Goal: Task Accomplishment & Management: Manage account settings

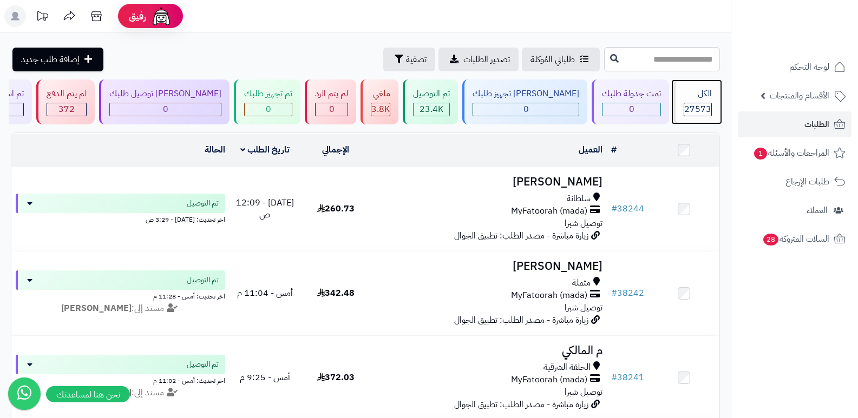
click at [708, 94] on div "الكل" at bounding box center [697, 94] width 28 height 12
click at [582, 8] on header "رفيق ! الطلبات معالجة مكتمل إرجاع المنتجات العملاء المتواجدون الان 28365 عملاء …" at bounding box center [429, 16] width 858 height 32
click at [706, 110] on span "27573" at bounding box center [697, 109] width 27 height 13
click at [686, 98] on div "الكل" at bounding box center [697, 94] width 28 height 12
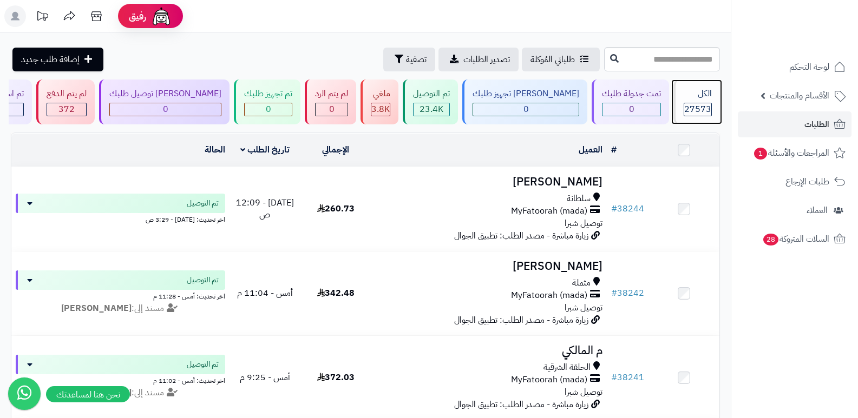
click at [686, 98] on div "الكل" at bounding box center [697, 94] width 28 height 12
click at [693, 101] on div "الكل 27573" at bounding box center [696, 102] width 47 height 45
click at [693, 102] on div "الكل 27573" at bounding box center [696, 102] width 47 height 45
click at [694, 105] on span "27573" at bounding box center [697, 109] width 27 height 13
click at [709, 92] on div "الكل" at bounding box center [697, 94] width 28 height 12
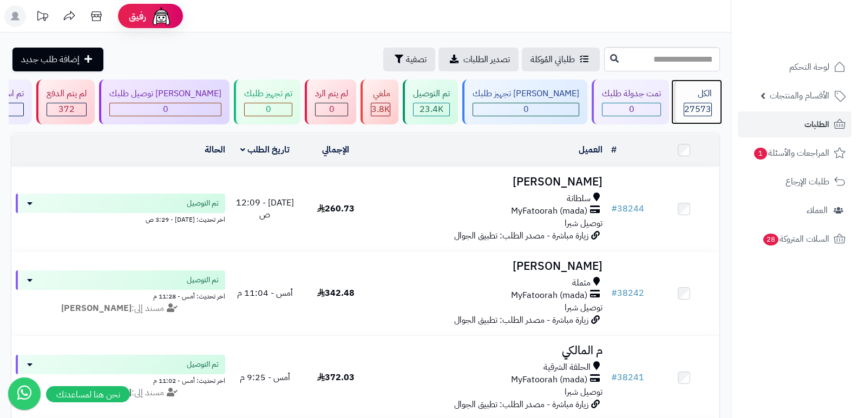
click at [692, 110] on span "27573" at bounding box center [697, 109] width 27 height 13
click at [600, 8] on header "رفيق ! الطلبات معالجة مكتمل إرجاع المنتجات العملاء المتواجدون الان 28367 عملاء …" at bounding box center [429, 16] width 858 height 32
click at [693, 108] on span "27573" at bounding box center [697, 109] width 27 height 13
click at [693, 94] on div "الكل" at bounding box center [697, 94] width 28 height 12
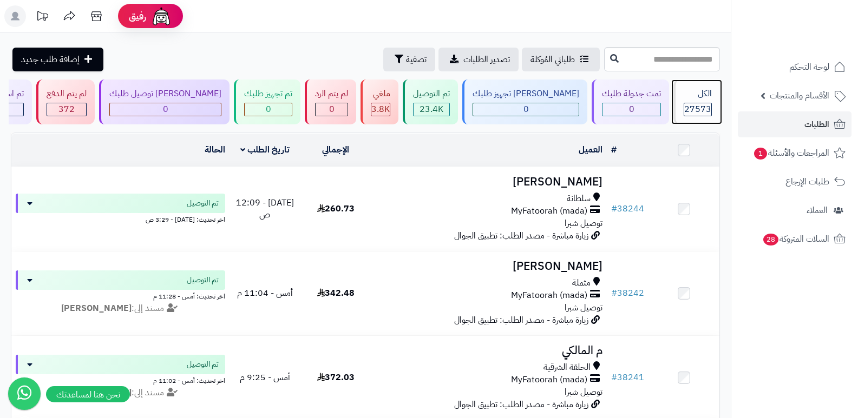
click at [693, 94] on div "الكل" at bounding box center [697, 94] width 28 height 12
click at [695, 106] on span "27573" at bounding box center [697, 109] width 27 height 13
click at [687, 96] on div "الكل" at bounding box center [697, 94] width 28 height 12
click at [689, 99] on div "الكل" at bounding box center [697, 94] width 28 height 12
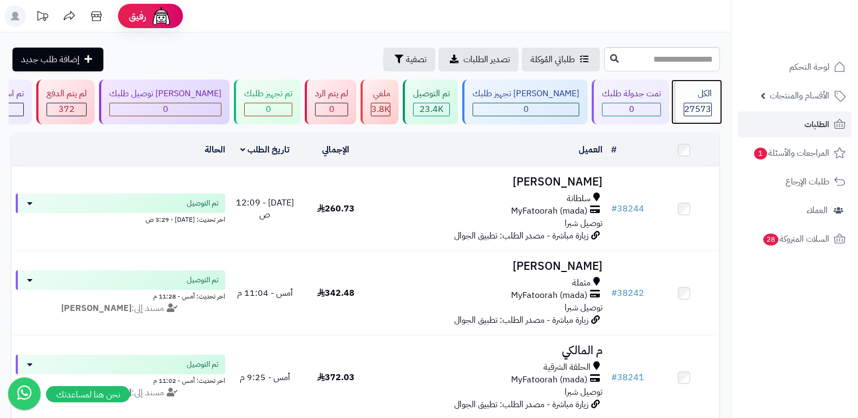
click at [693, 99] on div "الكل" at bounding box center [697, 94] width 28 height 12
click at [704, 98] on div "الكل" at bounding box center [697, 94] width 28 height 12
click at [697, 111] on span "27573" at bounding box center [697, 109] width 27 height 13
click at [693, 104] on span "27573" at bounding box center [697, 109] width 27 height 13
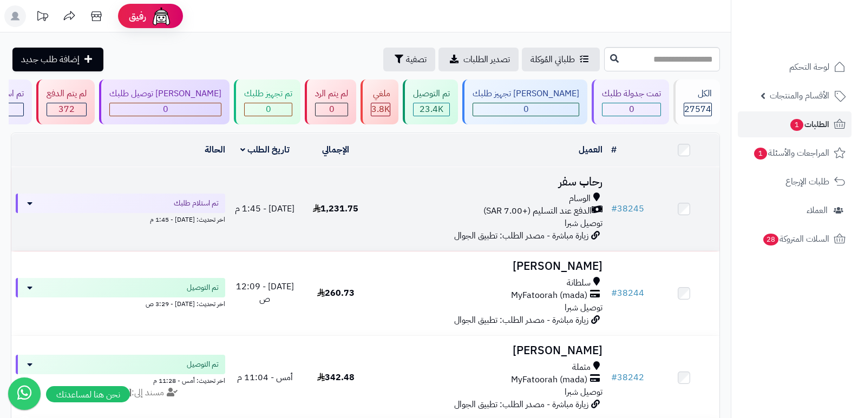
click at [574, 187] on h3 "رحاب سفر" at bounding box center [489, 182] width 227 height 12
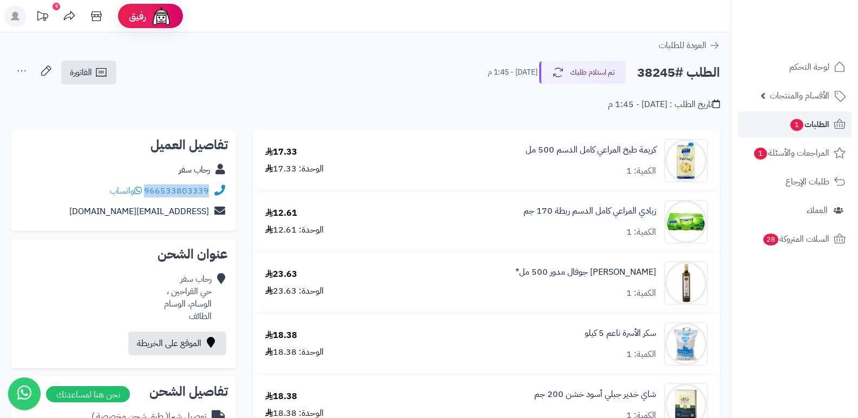
drag, startPoint x: 146, startPoint y: 189, endPoint x: 211, endPoint y: 194, distance: 65.6
click at [211, 194] on div "966533803339 واتساب" at bounding box center [123, 191] width 208 height 21
copy div "966533803339"
click at [587, 67] on button "تم استلام طلبك" at bounding box center [582, 72] width 87 height 23
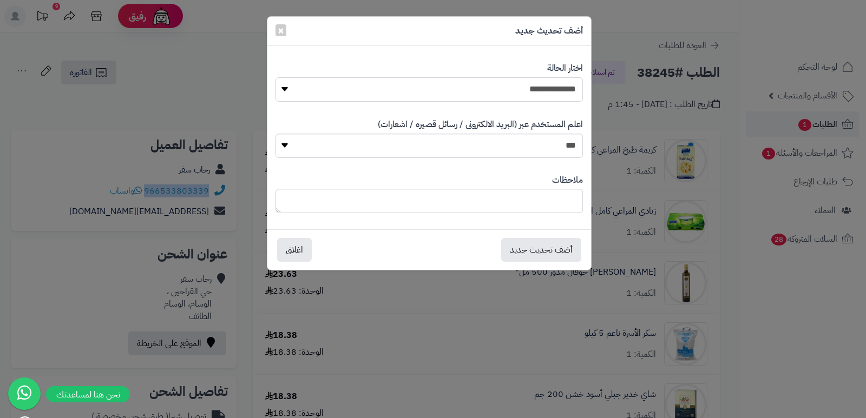
click at [529, 92] on select "**********" at bounding box center [428, 89] width 307 height 24
drag, startPoint x: 556, startPoint y: 108, endPoint x: 509, endPoint y: 117, distance: 48.0
drag, startPoint x: 509, startPoint y: 117, endPoint x: 465, endPoint y: 94, distance: 49.6
click at [465, 94] on select "**********" at bounding box center [428, 89] width 307 height 24
select select "*"
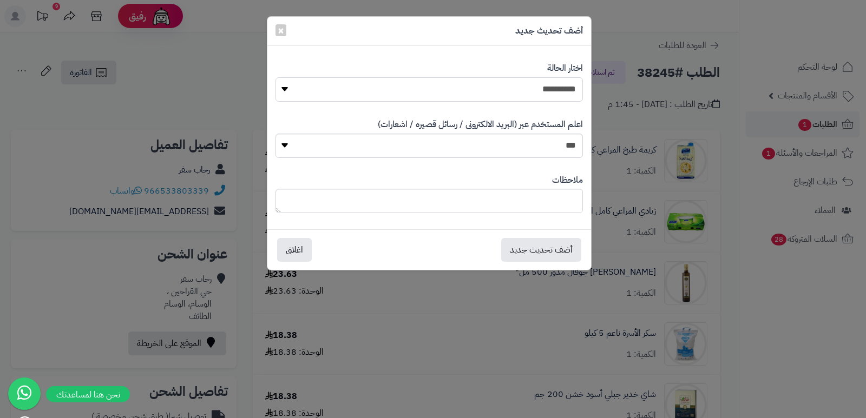
click at [275, 77] on select "**********" at bounding box center [428, 89] width 307 height 24
click at [524, 196] on textarea at bounding box center [428, 201] width 307 height 24
type textarea "***"
click at [542, 251] on button "أضف تحديث جديد" at bounding box center [541, 250] width 80 height 24
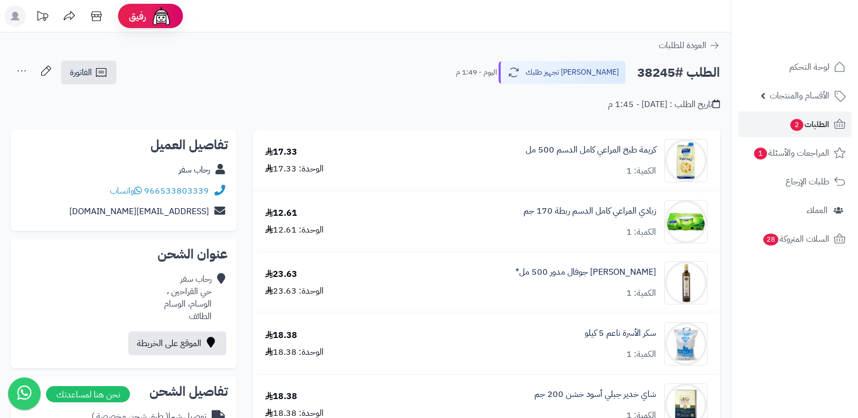
click at [21, 71] on icon at bounding box center [22, 71] width 22 height 22
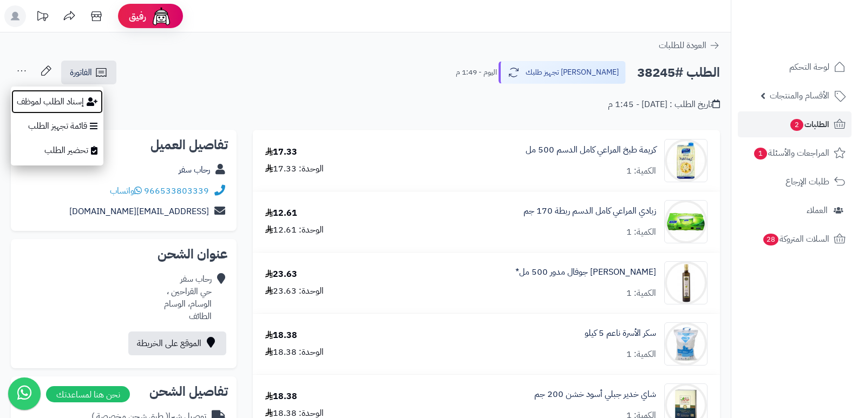
click at [77, 111] on button "إسناد الطلب لموظف" at bounding box center [57, 101] width 93 height 25
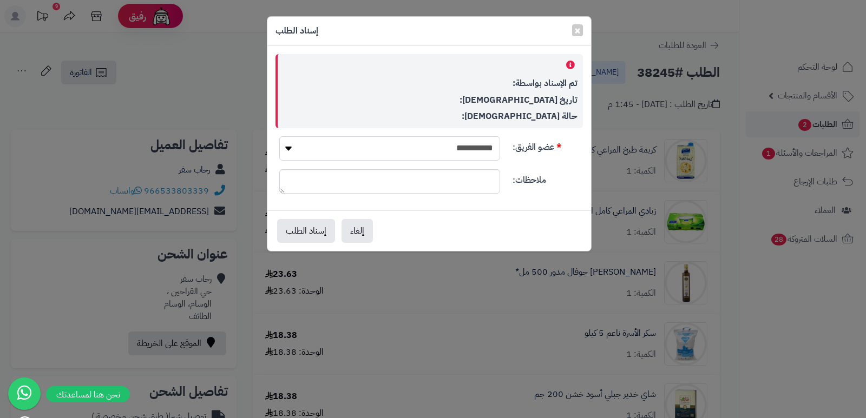
click at [385, 152] on select "**********" at bounding box center [389, 148] width 221 height 24
select select "**"
click at [279, 136] on select "**********" at bounding box center [389, 148] width 221 height 24
click at [320, 232] on button "إسناد الطلب" at bounding box center [306, 231] width 58 height 24
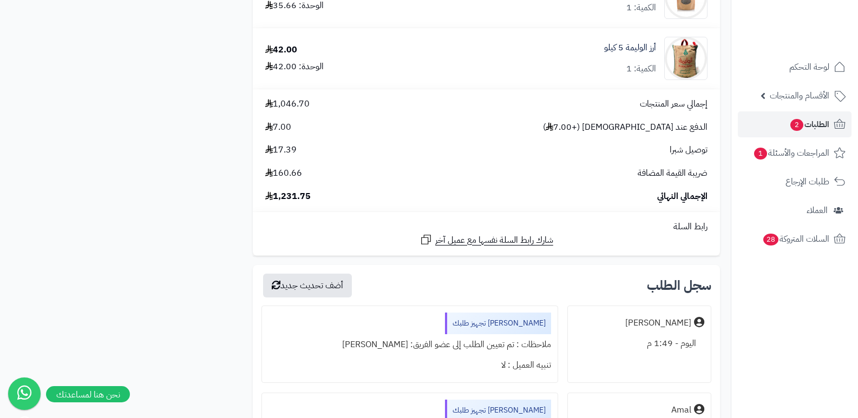
scroll to position [2327, 0]
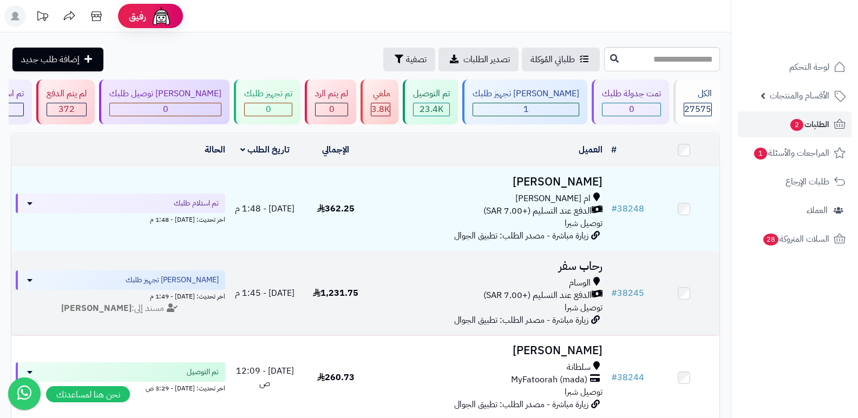
click at [589, 260] on h3 "رحاب سفر" at bounding box center [489, 266] width 227 height 12
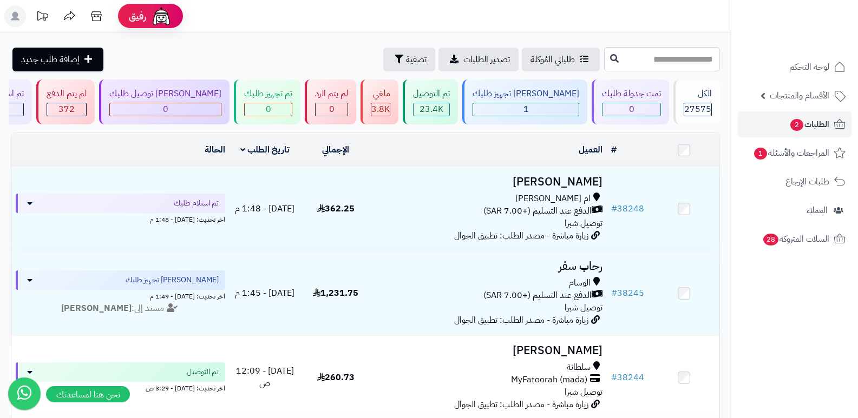
click at [766, 320] on nav "لوحة التحكم الأقسام والمنتجات المنتجات الأقسام الماركات مواصفات المنتجات مواصفا…" at bounding box center [794, 223] width 127 height 418
click at [519, 31] on header "رفيق ! الطلبات معالجة مكتمل إرجاع المنتجات العملاء المتواجدون الان 28367 عملاء …" at bounding box center [429, 16] width 858 height 32
click at [707, 97] on div "الكل" at bounding box center [697, 94] width 28 height 12
click at [705, 87] on div "الكل 27575" at bounding box center [696, 102] width 47 height 45
click at [703, 102] on div "الكل 27575" at bounding box center [696, 102] width 47 height 45
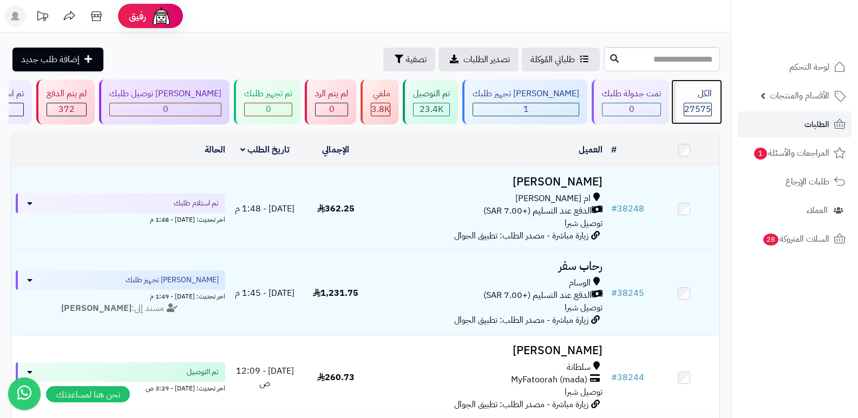
click at [703, 102] on div "الكل 27575" at bounding box center [696, 102] width 47 height 45
click at [685, 97] on div "الكل" at bounding box center [697, 94] width 28 height 12
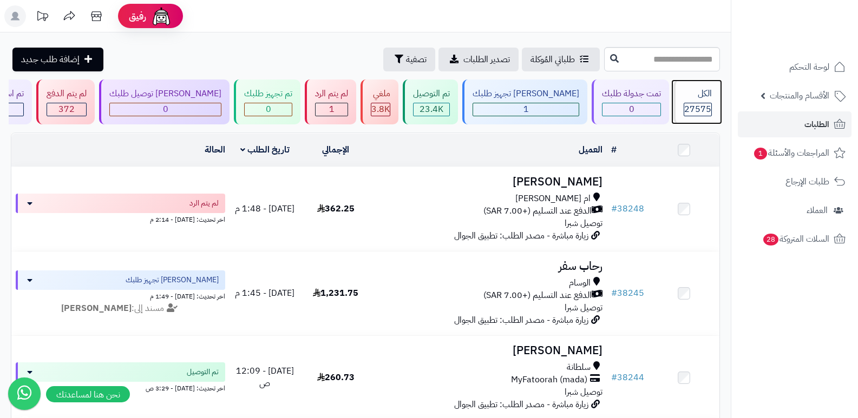
click at [700, 97] on div "الكل" at bounding box center [697, 94] width 28 height 12
click at [683, 95] on div "الكل" at bounding box center [697, 94] width 28 height 12
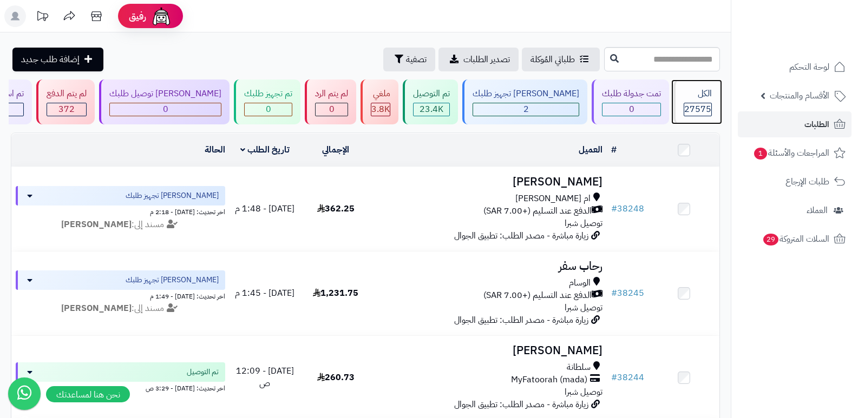
click at [683, 95] on div "الكل" at bounding box center [697, 94] width 28 height 12
click at [718, 94] on div "الكل 27575" at bounding box center [696, 102] width 47 height 45
click at [702, 106] on span "27575" at bounding box center [697, 109] width 27 height 13
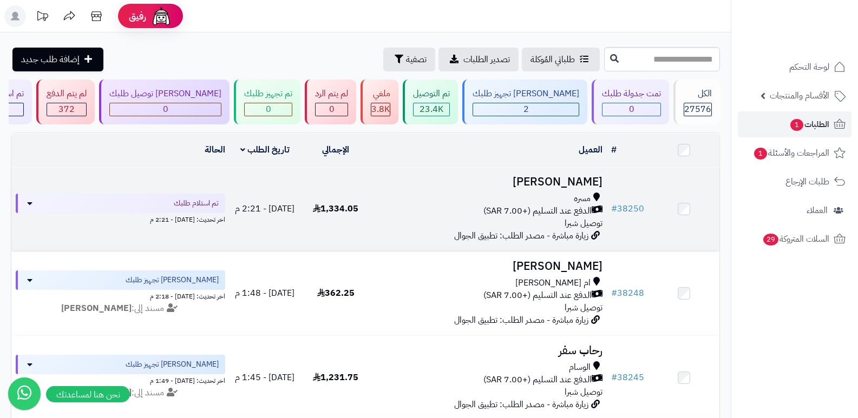
click at [571, 182] on h3 "[PERSON_NAME]" at bounding box center [489, 182] width 227 height 12
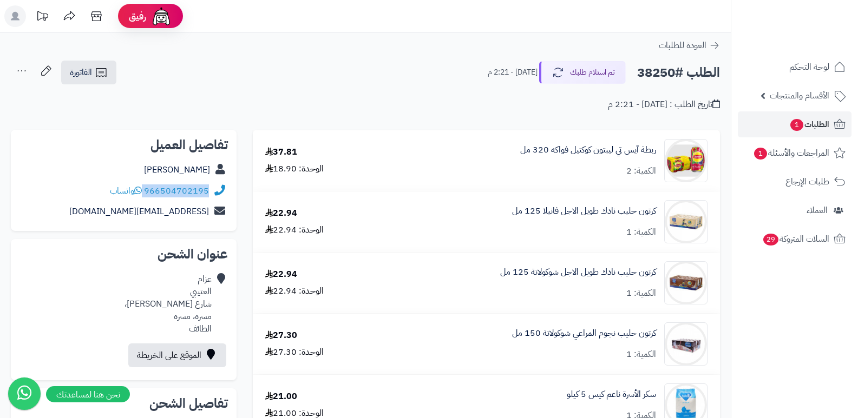
drag, startPoint x: 145, startPoint y: 192, endPoint x: 216, endPoint y: 192, distance: 70.9
click at [216, 192] on div "966504702195 واتساب" at bounding box center [123, 191] width 208 height 21
copy div "966504702195"
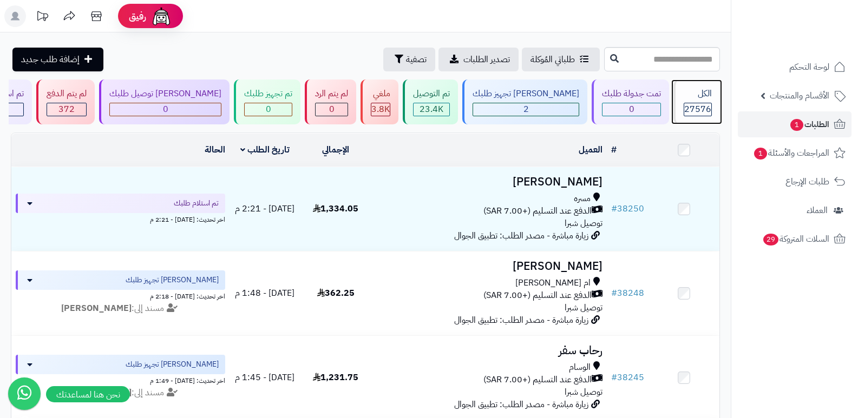
click at [688, 101] on div "الكل 27576" at bounding box center [696, 102] width 47 height 45
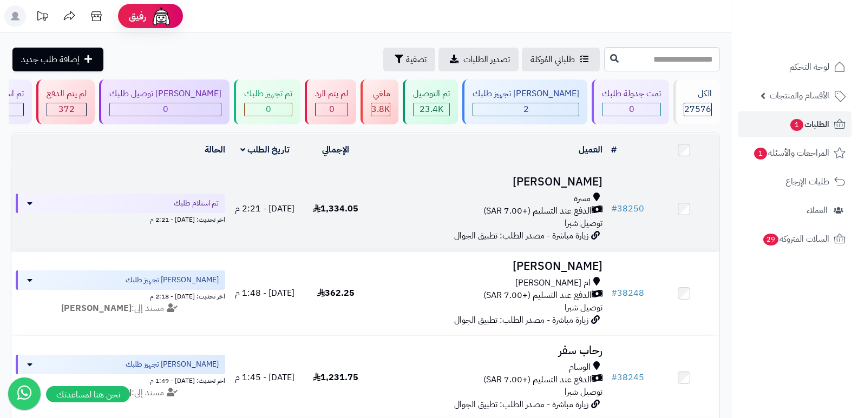
click at [571, 180] on h3 "[PERSON_NAME]" at bounding box center [489, 182] width 227 height 12
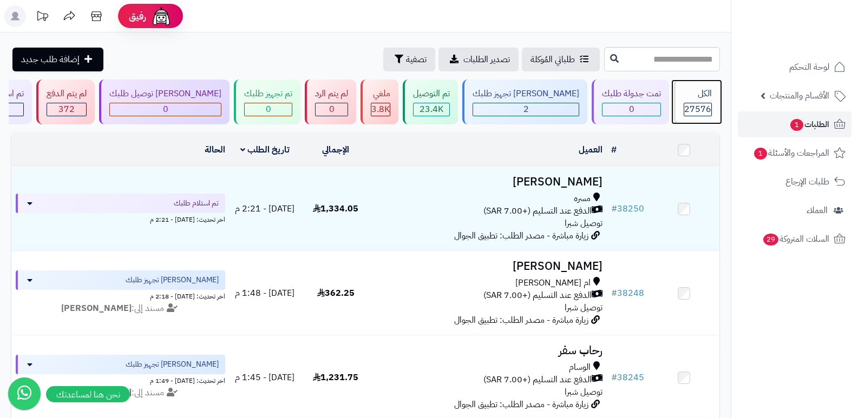
click at [700, 89] on div "الكل" at bounding box center [697, 94] width 28 height 12
click at [700, 97] on div "الكل" at bounding box center [697, 94] width 28 height 12
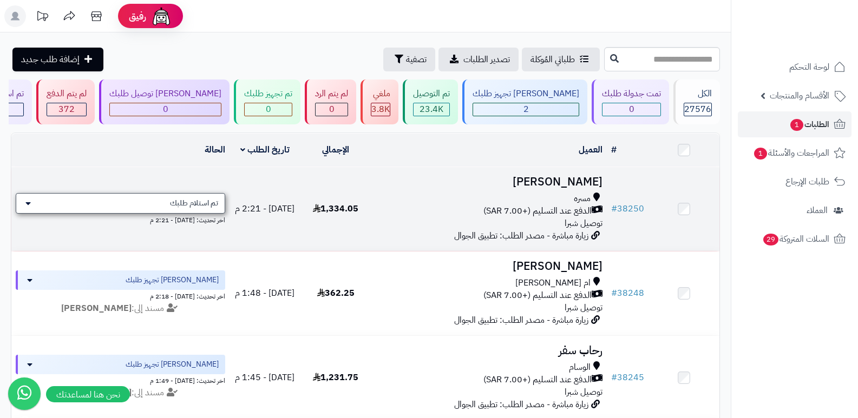
click at [160, 194] on div "تم استلام طلبك" at bounding box center [120, 203] width 209 height 21
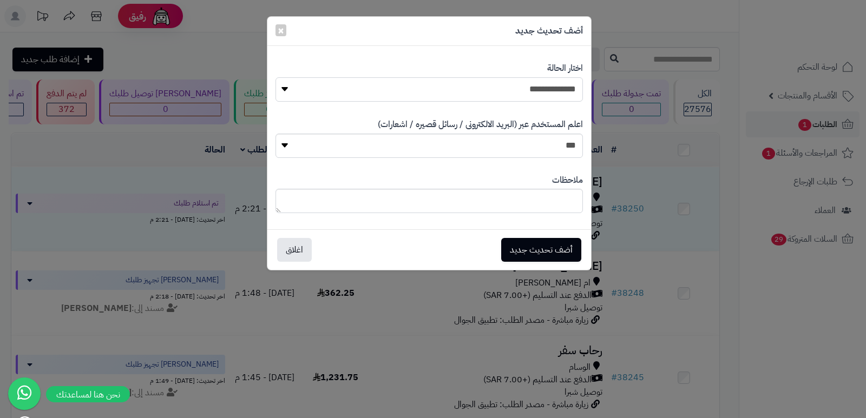
click at [530, 93] on select "**********" at bounding box center [428, 89] width 307 height 24
select select "*"
click at [275, 77] on select "**********" at bounding box center [428, 89] width 307 height 24
click at [547, 196] on textarea at bounding box center [428, 201] width 307 height 24
type textarea "********"
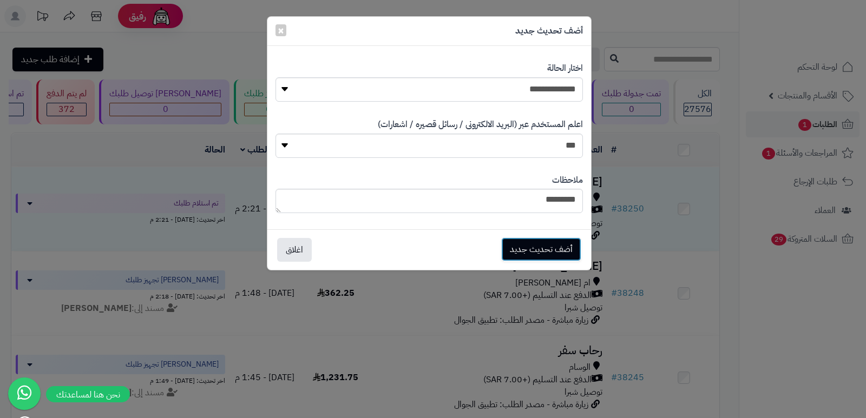
click at [551, 244] on button "أضف تحديث جديد" at bounding box center [541, 250] width 80 height 24
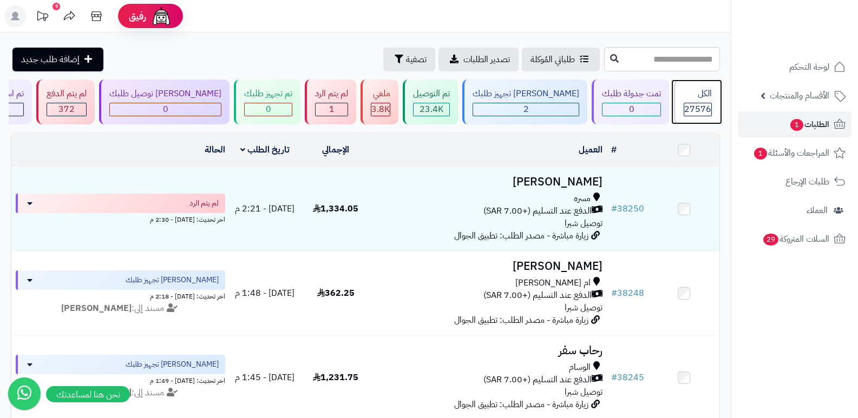
click at [702, 94] on div "الكل" at bounding box center [697, 94] width 28 height 12
click at [691, 102] on div "الكل 27576" at bounding box center [696, 102] width 47 height 45
click at [694, 110] on span "27576" at bounding box center [697, 109] width 27 height 13
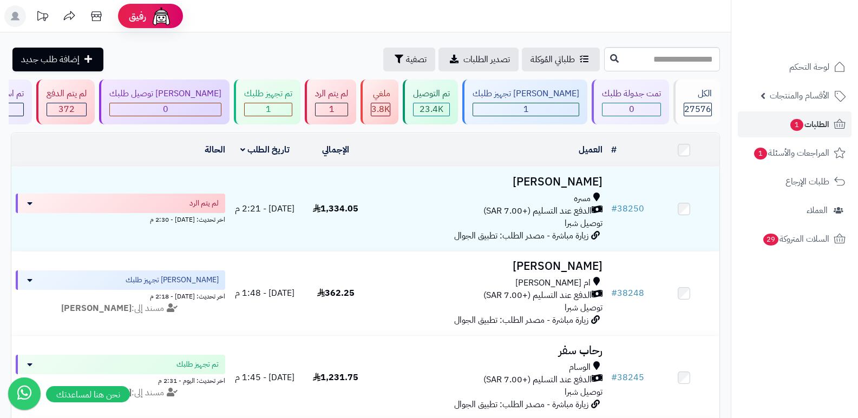
click at [540, 22] on header "رفيق ! الطلبات معالجة مكتمل إرجاع المنتجات العملاء المتواجدون الان 28367 عملاء …" at bounding box center [429, 16] width 858 height 32
click at [696, 93] on div "الكل" at bounding box center [697, 94] width 28 height 12
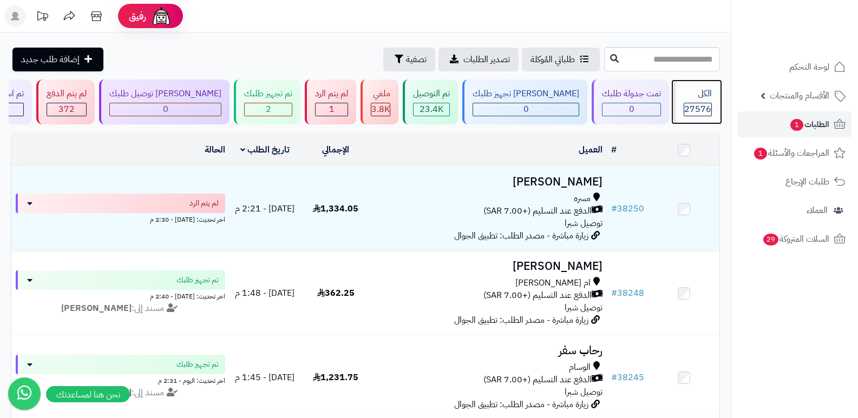
click at [694, 99] on div "الكل" at bounding box center [697, 94] width 28 height 12
click at [691, 103] on span "27576" at bounding box center [697, 109] width 27 height 13
click at [709, 103] on div "27576" at bounding box center [697, 109] width 27 height 12
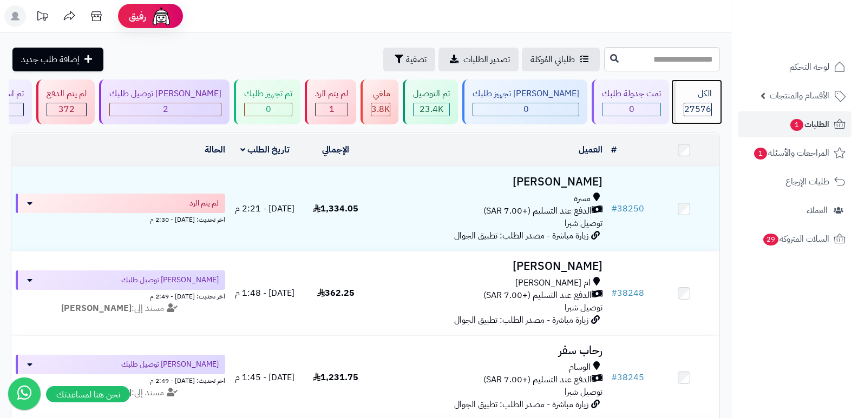
click at [704, 100] on div "الكل 27576" at bounding box center [696, 102] width 47 height 45
click at [681, 119] on div "الكل 27576" at bounding box center [696, 102] width 47 height 45
click at [683, 93] on div "الكل" at bounding box center [697, 94] width 28 height 12
click at [682, 102] on div "الكل 27576" at bounding box center [696, 102] width 47 height 45
click at [691, 109] on span "27576" at bounding box center [697, 109] width 27 height 13
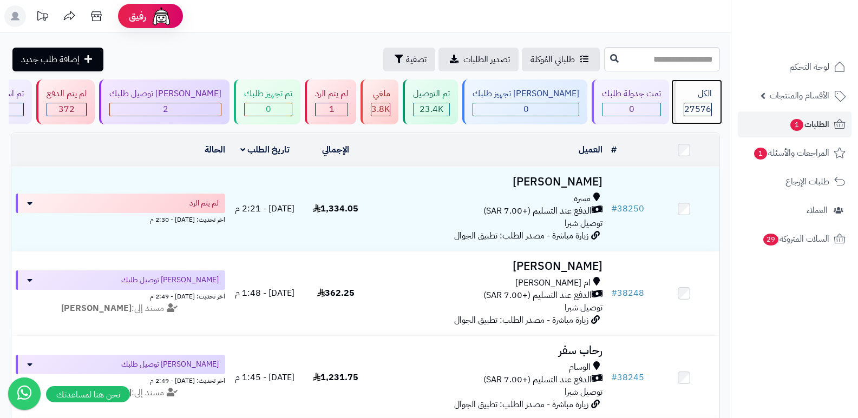
click at [688, 96] on div "الكل" at bounding box center [697, 94] width 28 height 12
click at [708, 95] on div "الكل" at bounding box center [697, 94] width 28 height 12
click at [687, 98] on div "الكل" at bounding box center [697, 94] width 28 height 12
click at [694, 103] on span "27576" at bounding box center [697, 109] width 27 height 13
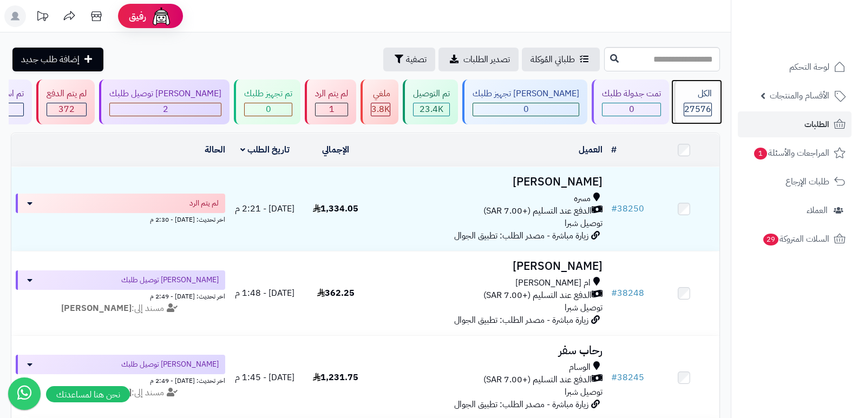
click at [684, 106] on span "27576" at bounding box center [697, 109] width 27 height 13
click at [695, 90] on div "الكل" at bounding box center [697, 94] width 28 height 12
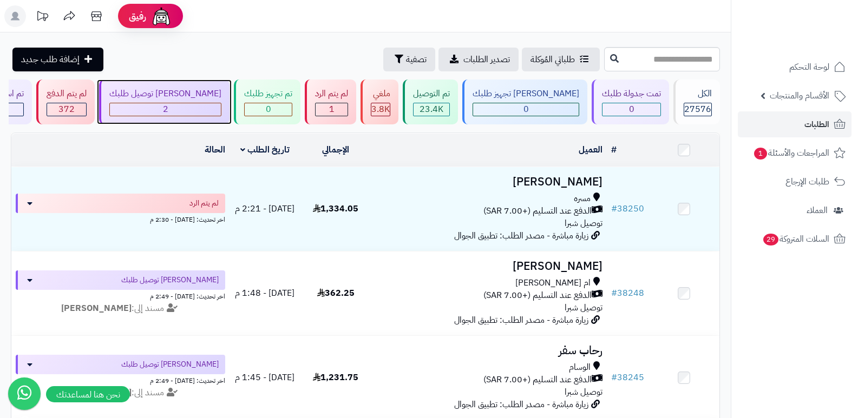
click at [203, 117] on div "جاري توصيل طلبك 2" at bounding box center [164, 102] width 130 height 45
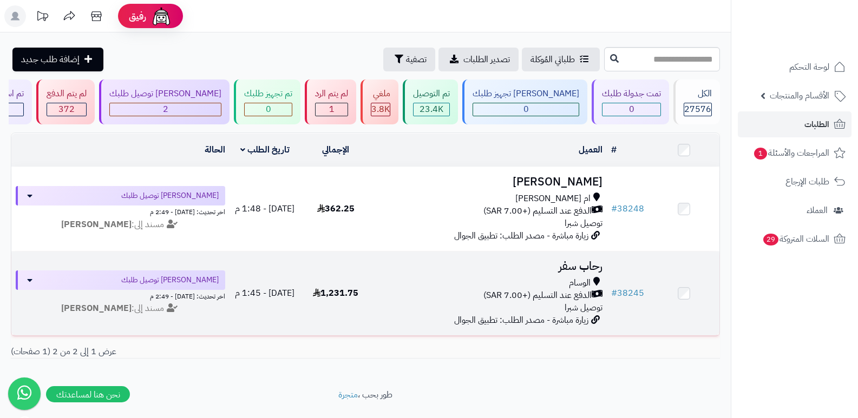
click at [583, 261] on h3 "رحاب سفر" at bounding box center [489, 266] width 227 height 12
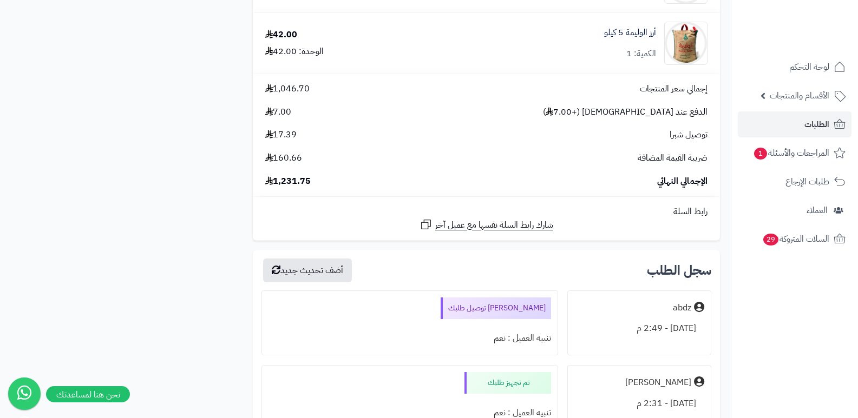
scroll to position [2381, 0]
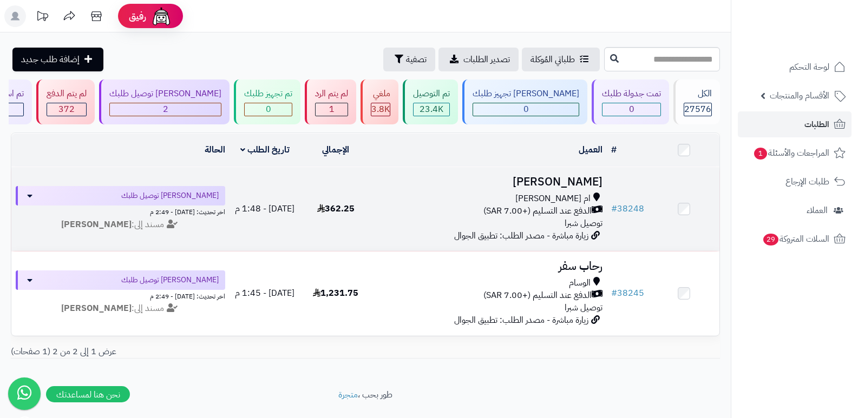
click at [580, 180] on h3 "[PERSON_NAME]" at bounding box center [489, 182] width 227 height 12
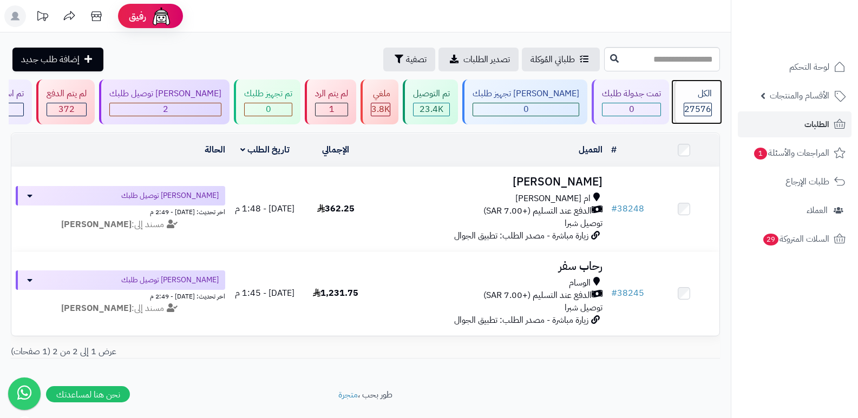
click at [683, 106] on div "27576" at bounding box center [697, 110] width 28 height 14
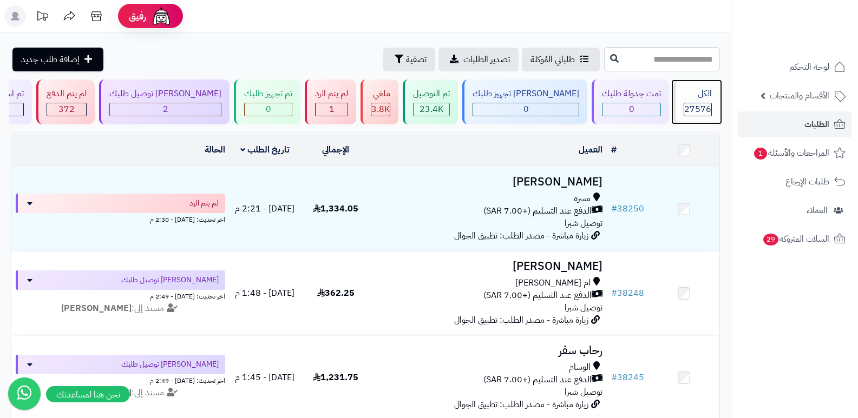
click at [684, 106] on div "27576" at bounding box center [697, 109] width 27 height 12
click at [706, 99] on div "الكل" at bounding box center [697, 94] width 28 height 12
click at [707, 103] on span "27576" at bounding box center [697, 109] width 27 height 13
click at [713, 88] on div "الكل 27576" at bounding box center [696, 102] width 47 height 45
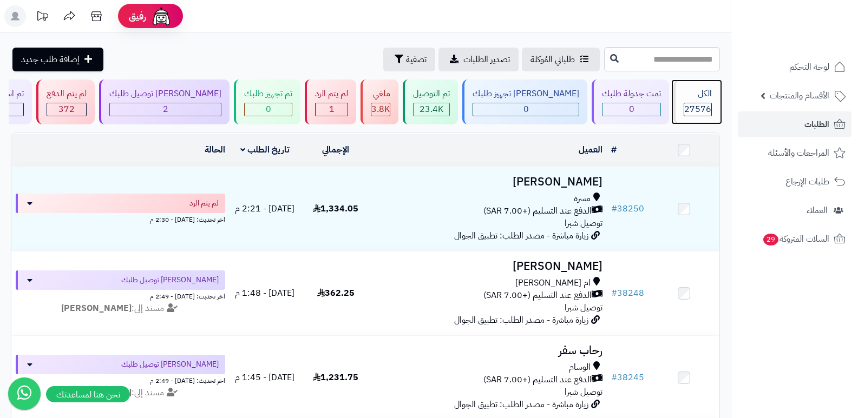
click at [696, 92] on div "الكل" at bounding box center [697, 94] width 28 height 12
click at [702, 103] on span "27576" at bounding box center [697, 109] width 27 height 13
click at [707, 91] on div "الكل" at bounding box center [697, 94] width 28 height 12
click at [705, 95] on div "الكل" at bounding box center [697, 94] width 28 height 12
click at [678, 83] on div "الكل 27576" at bounding box center [696, 102] width 47 height 45
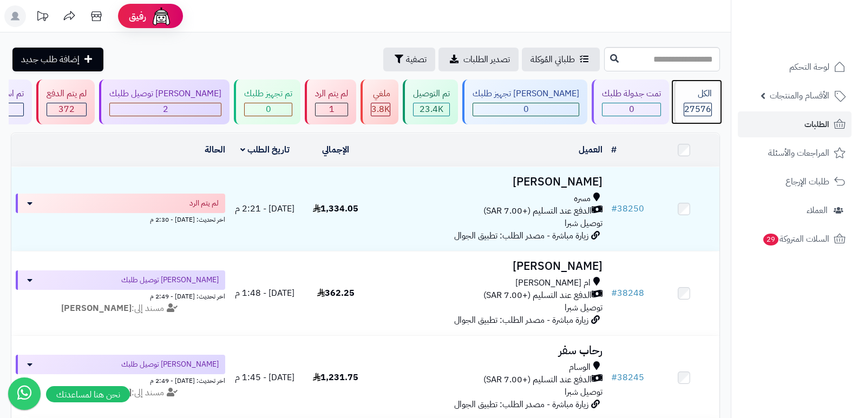
click at [712, 98] on div "الكل 27576" at bounding box center [696, 102] width 47 height 45
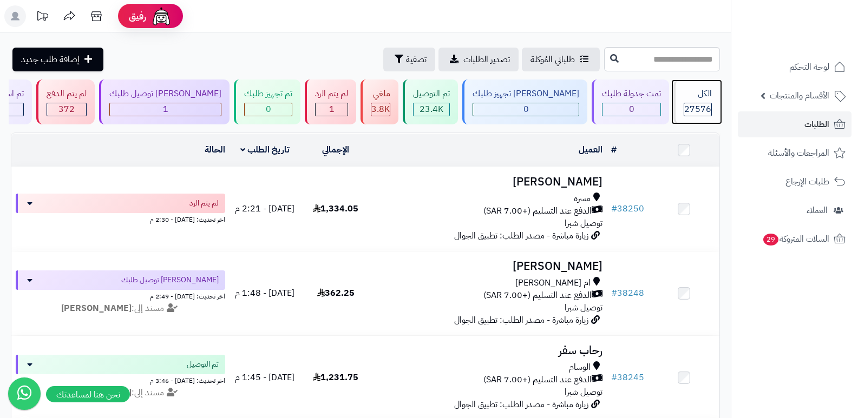
click at [699, 111] on span "27576" at bounding box center [697, 109] width 27 height 13
click at [687, 115] on span "27576" at bounding box center [697, 109] width 27 height 13
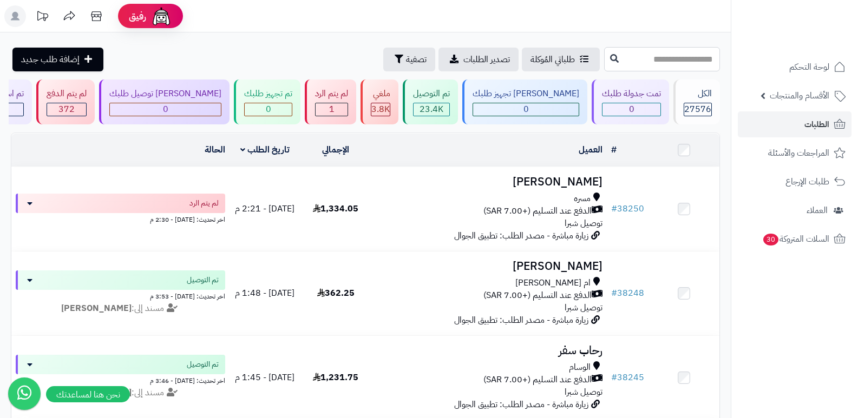
click at [681, 61] on input "text" at bounding box center [662, 59] width 116 height 24
drag, startPoint x: 681, startPoint y: 61, endPoint x: 698, endPoint y: 63, distance: 16.9
click at [698, 63] on input "text" at bounding box center [662, 59] width 116 height 24
paste input "*****"
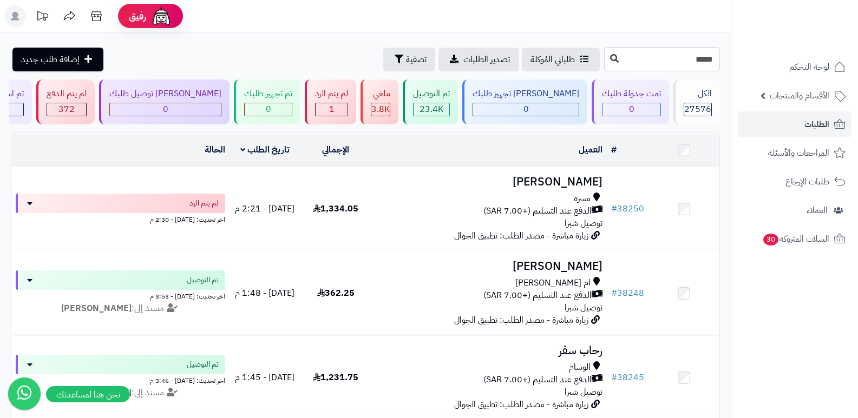
type input "*****"
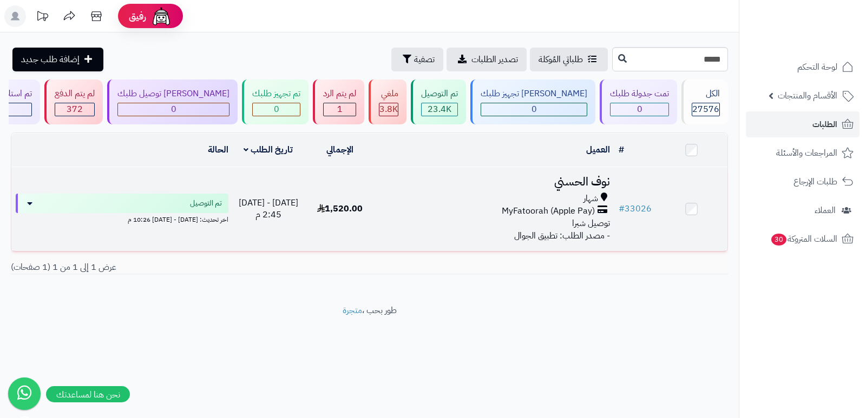
click at [568, 183] on h3 "نوف الحسني" at bounding box center [495, 182] width 230 height 12
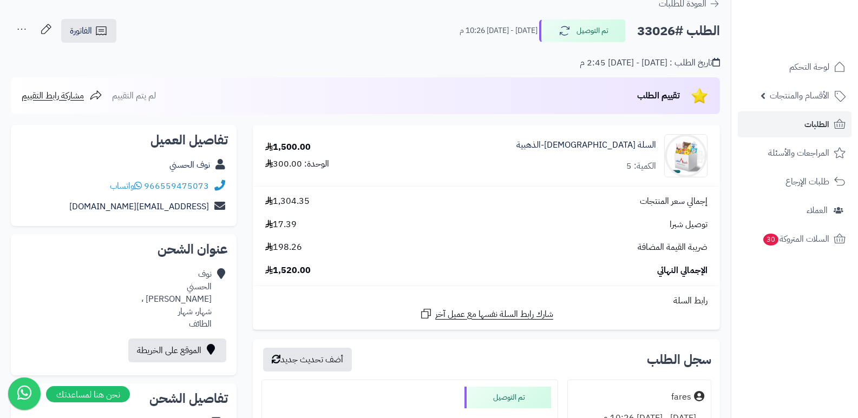
scroll to position [54, 0]
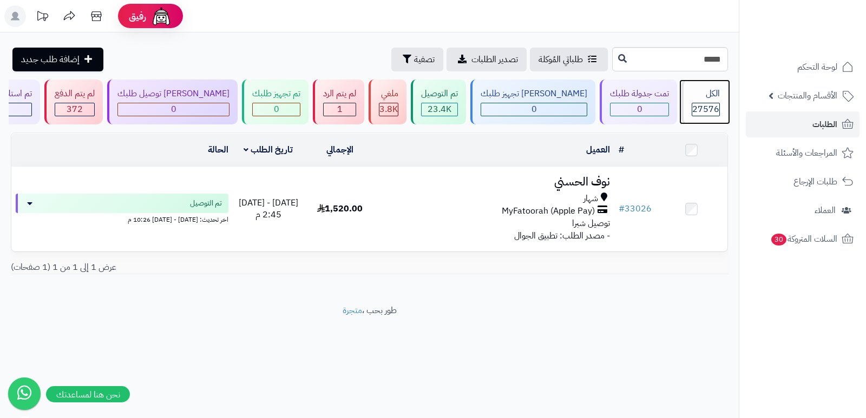
click at [709, 93] on div "الكل" at bounding box center [706, 94] width 28 height 12
click at [698, 60] on input "*****" at bounding box center [670, 59] width 116 height 24
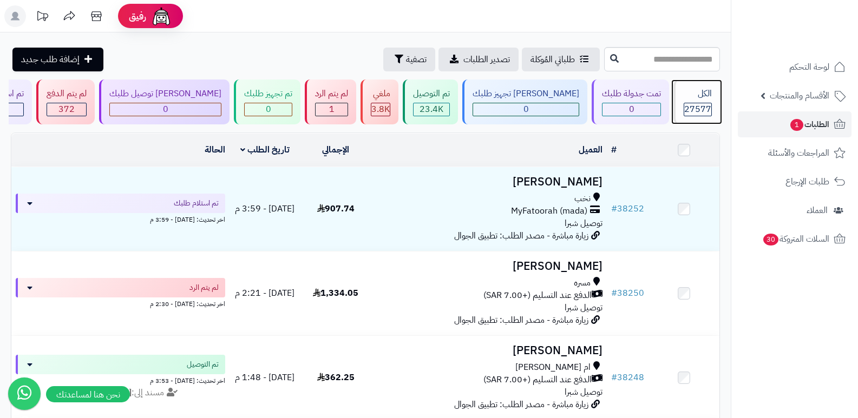
click at [696, 97] on div "الكل" at bounding box center [697, 94] width 28 height 12
click at [706, 98] on div "الكل" at bounding box center [697, 94] width 28 height 12
click at [688, 108] on span "27577" at bounding box center [697, 109] width 27 height 13
click at [712, 105] on div "الكل 27577" at bounding box center [696, 102] width 47 height 45
click at [604, 12] on header "رفيق ! الطلبات معالجة مكتمل إرجاع المنتجات العملاء المتواجدون الان 28367 عملاء …" at bounding box center [429, 16] width 858 height 32
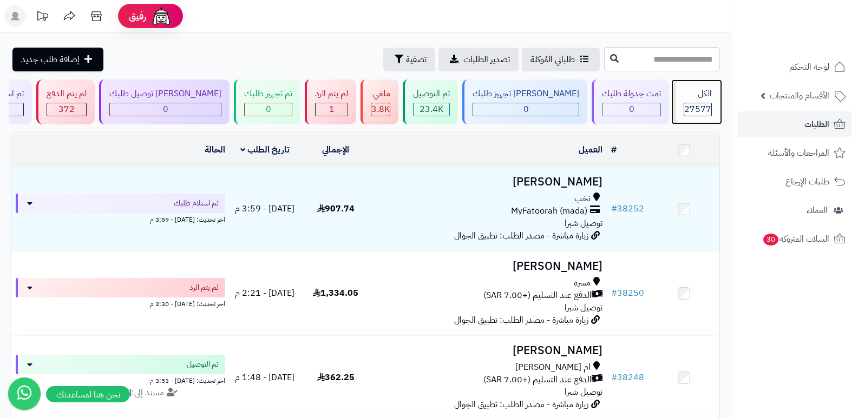
click at [700, 96] on div "الكل" at bounding box center [697, 94] width 28 height 12
click at [702, 84] on div "الكل 27577" at bounding box center [696, 102] width 47 height 45
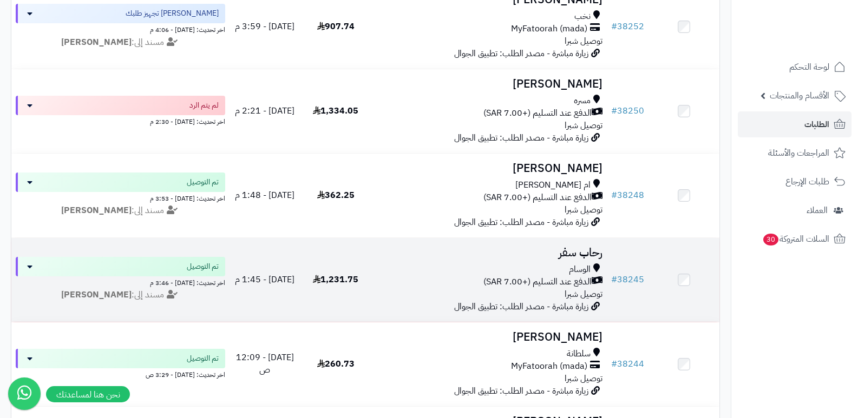
scroll to position [162, 0]
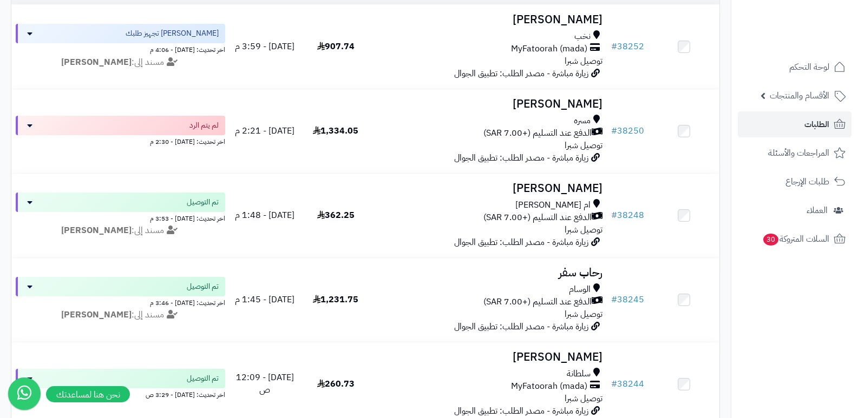
click at [765, 317] on nav "لوحة التحكم الأقسام والمنتجات المنتجات الأقسام الماركات مواصفات المنتجات مواصفا…" at bounding box center [794, 223] width 127 height 418
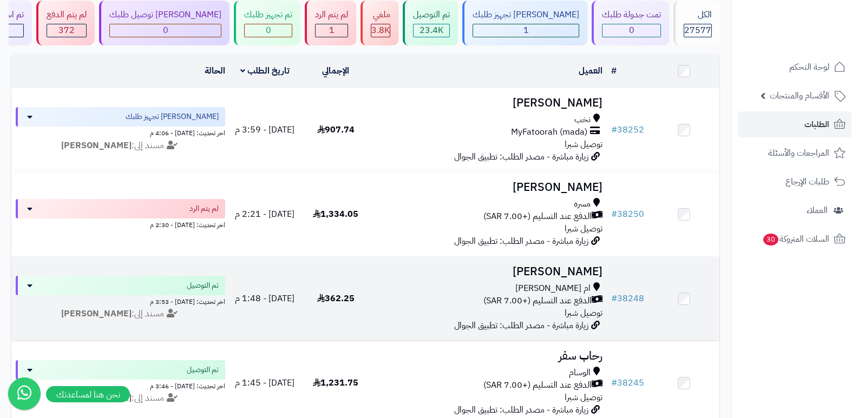
scroll to position [54, 0]
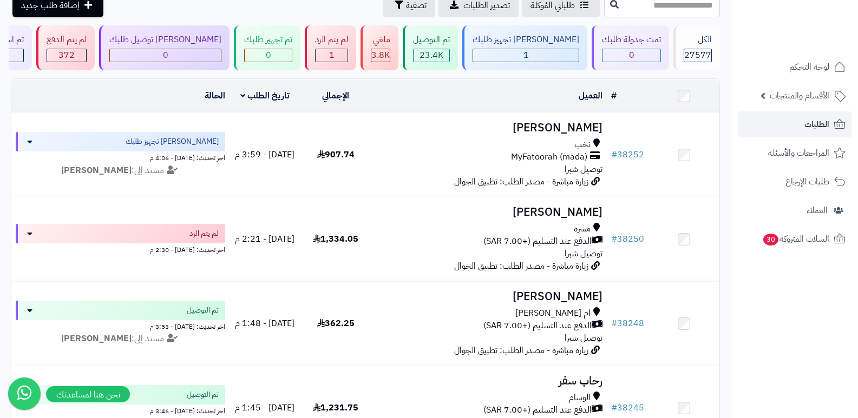
click at [789, 342] on nav "لوحة التحكم الأقسام والمنتجات المنتجات الأقسام الماركات مواصفات المنتجات مواصفا…" at bounding box center [794, 223] width 127 height 418
click at [686, 44] on div "الكل" at bounding box center [697, 40] width 28 height 12
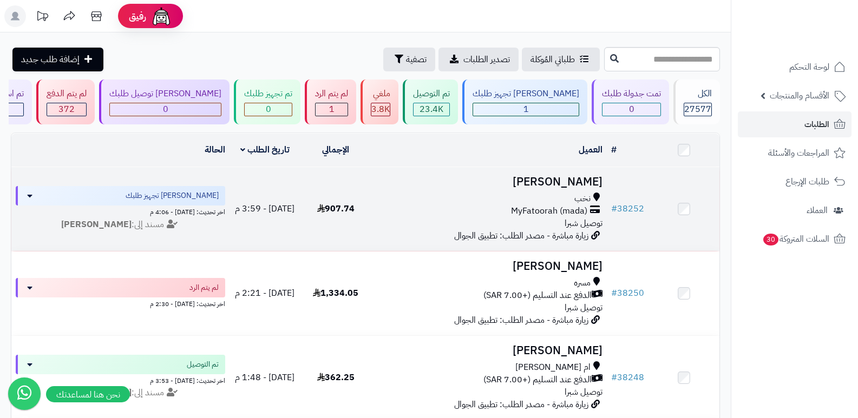
click at [564, 186] on h3 "[PERSON_NAME]" at bounding box center [489, 182] width 227 height 12
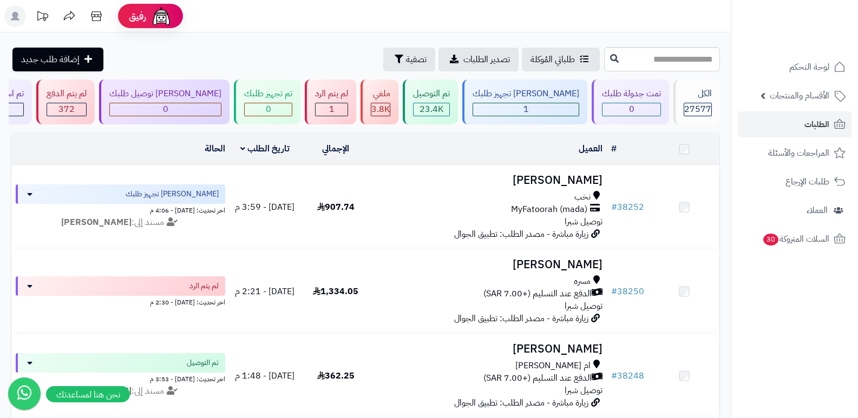
scroll to position [54, 0]
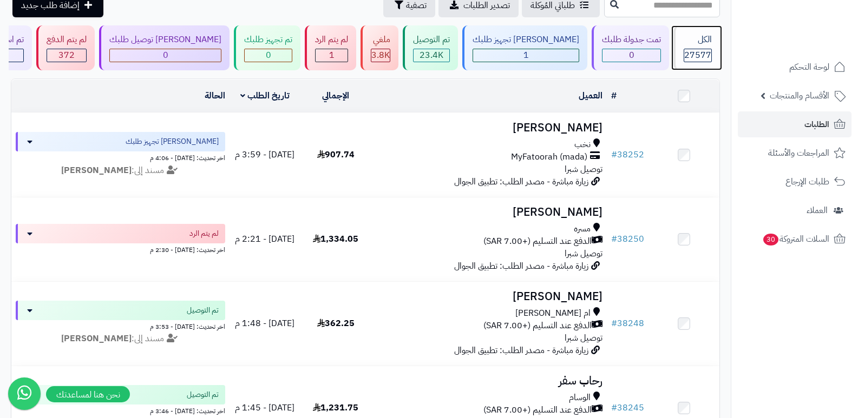
click at [691, 46] on div "الكل 27577" at bounding box center [696, 47] width 47 height 45
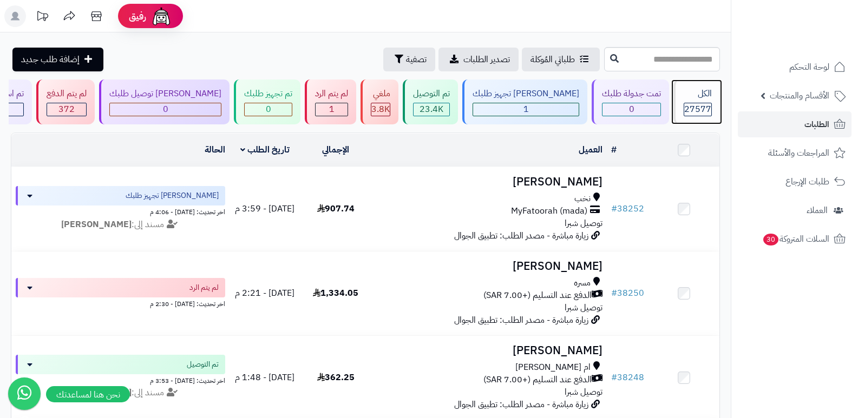
click at [692, 111] on span "27577" at bounding box center [697, 109] width 27 height 13
click at [689, 112] on span "27577" at bounding box center [697, 109] width 27 height 13
click at [691, 108] on span "27577" at bounding box center [697, 109] width 27 height 13
click at [688, 101] on div "الكل 27577" at bounding box center [696, 102] width 47 height 45
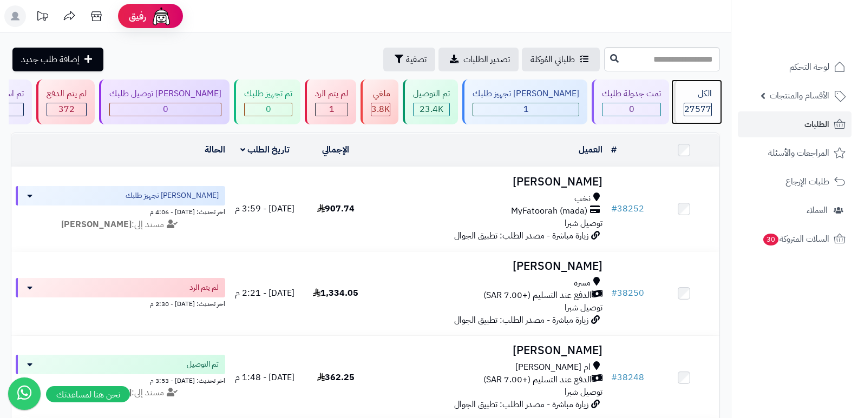
click at [691, 107] on span "27577" at bounding box center [697, 109] width 27 height 13
click at [767, 334] on nav "لوحة التحكم الأقسام والمنتجات المنتجات الأقسام الماركات مواصفات المنتجات مواصفا…" at bounding box center [794, 223] width 127 height 418
click at [700, 93] on div "الكل" at bounding box center [697, 94] width 28 height 12
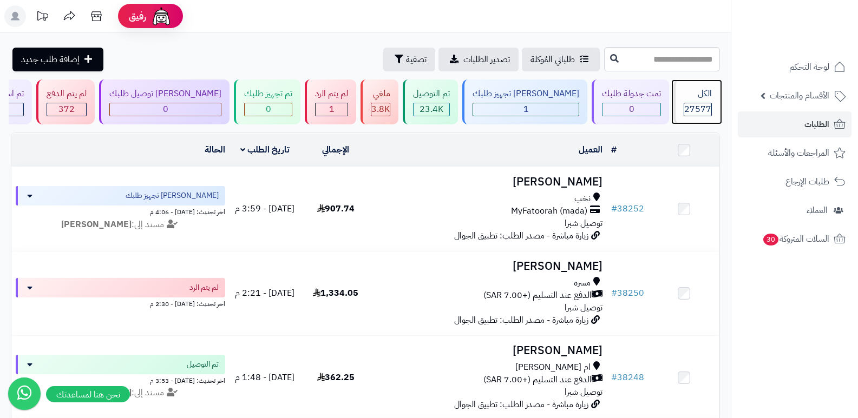
click at [683, 98] on div "الكل" at bounding box center [697, 94] width 28 height 12
click at [695, 98] on div "الكل" at bounding box center [697, 94] width 28 height 12
click at [777, 335] on nav "لوحة التحكم الأقسام والمنتجات المنتجات الأقسام الماركات مواصفات المنتجات مواصفا…" at bounding box center [794, 223] width 127 height 418
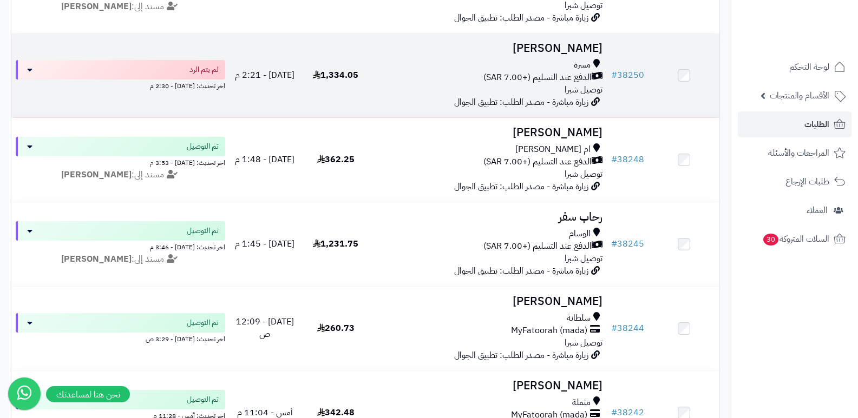
scroll to position [271, 0]
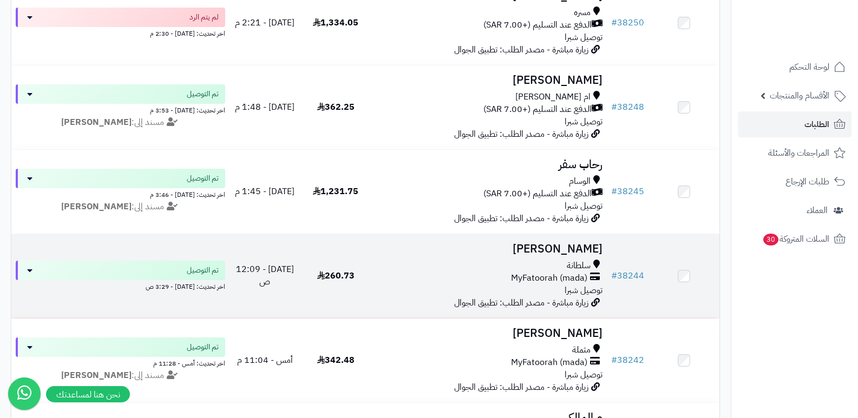
click at [556, 250] on h3 "[PERSON_NAME]" at bounding box center [489, 249] width 227 height 12
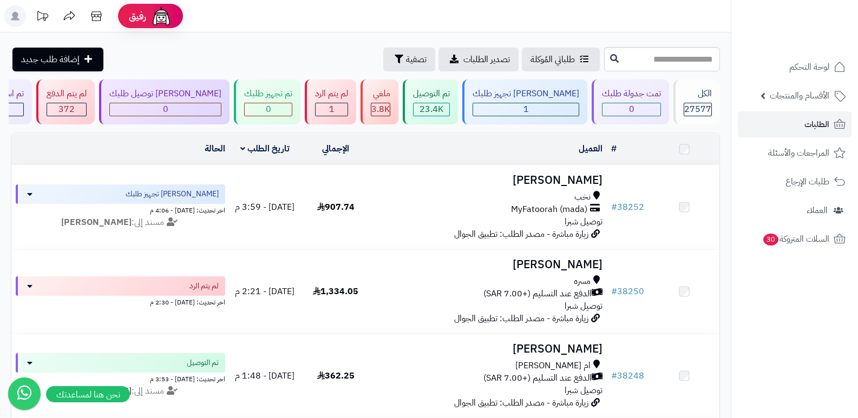
scroll to position [271, 0]
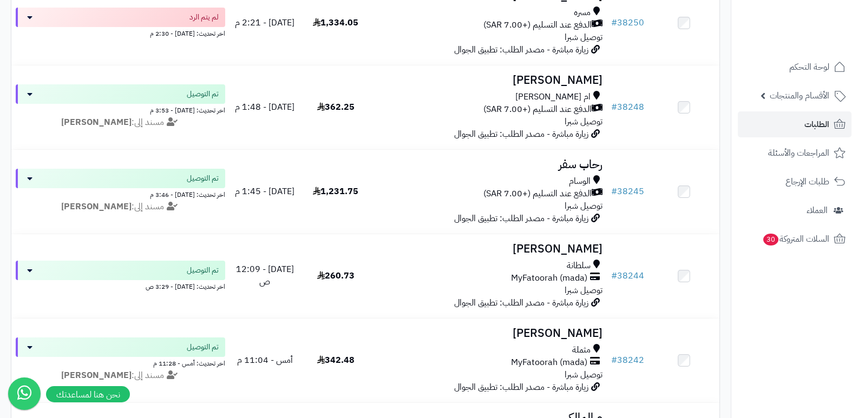
click at [755, 291] on nav "لوحة التحكم الأقسام والمنتجات المنتجات الأقسام الماركات مواصفات المنتجات مواصفا…" at bounding box center [794, 223] width 127 height 418
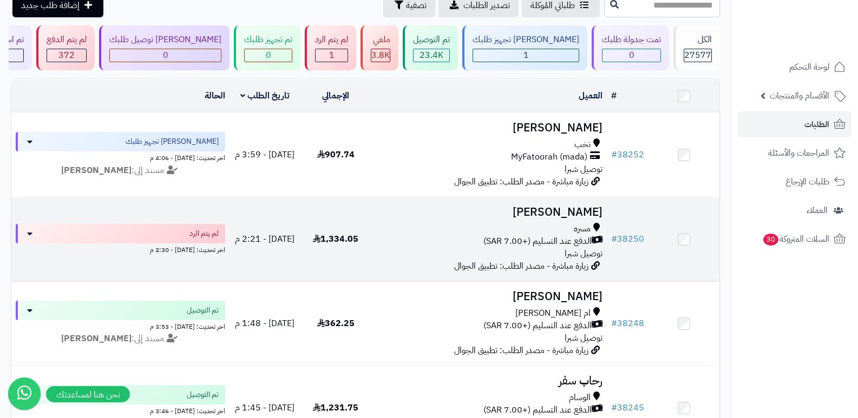
click at [570, 212] on h3 "[PERSON_NAME]" at bounding box center [489, 212] width 227 height 12
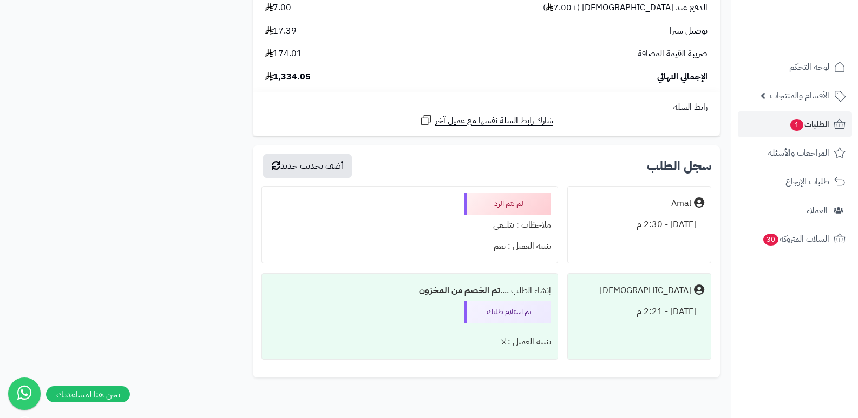
scroll to position [2785, 0]
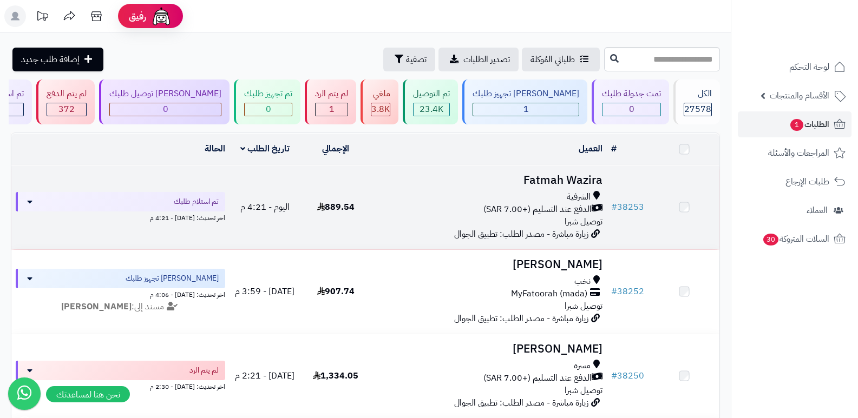
scroll to position [54, 0]
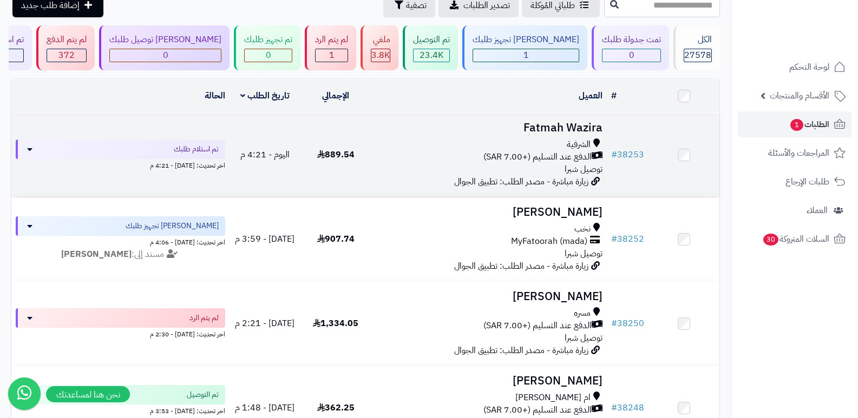
click at [569, 116] on td "Fatmah Wazira الشرفية الدفع عند التسليم (+7.00 SAR) توصيل شبرا زيارة مباشرة - م…" at bounding box center [489, 155] width 236 height 84
click at [538, 127] on h3 "Fatmah Wazira" at bounding box center [489, 128] width 227 height 12
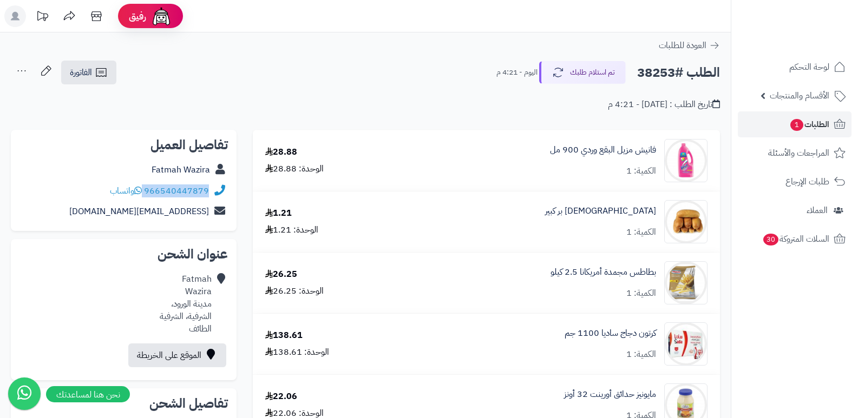
drag, startPoint x: 144, startPoint y: 190, endPoint x: 218, endPoint y: 194, distance: 73.7
click at [218, 194] on div "966540447879 واتساب" at bounding box center [123, 191] width 208 height 21
copy div "966540447879"
click at [583, 66] on button "تم استلام طلبك" at bounding box center [582, 72] width 87 height 23
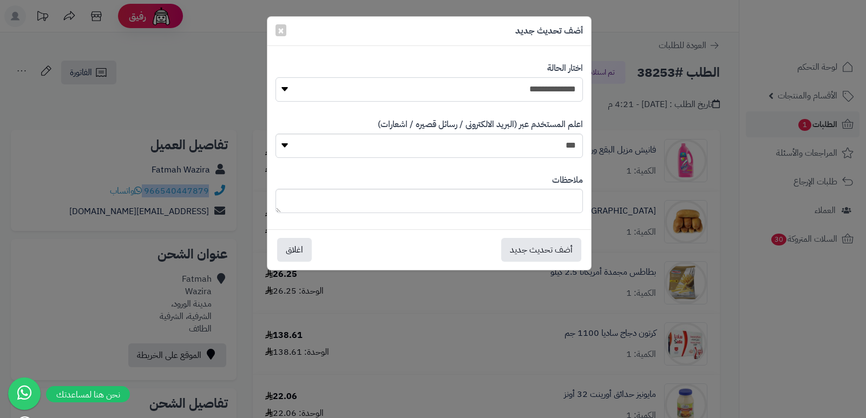
click at [527, 97] on select "**********" at bounding box center [428, 89] width 307 height 24
select select "*"
click at [275, 77] on select "**********" at bounding box center [428, 89] width 307 height 24
click at [554, 211] on textarea at bounding box center [428, 201] width 307 height 24
type textarea "****"
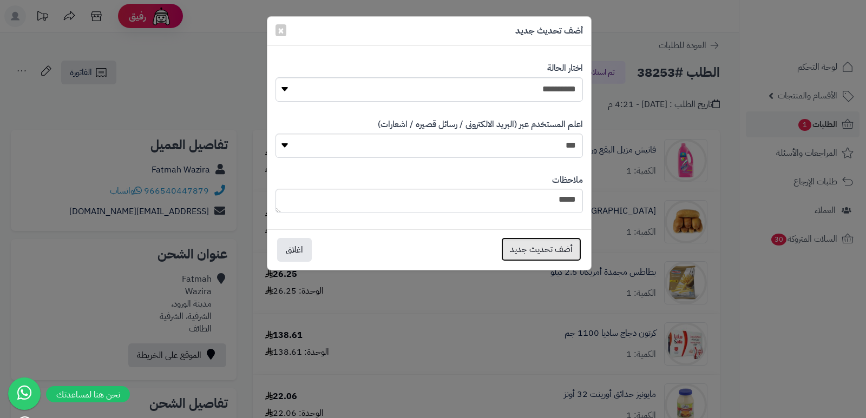
click at [536, 252] on button "أضف تحديث جديد" at bounding box center [541, 250] width 80 height 24
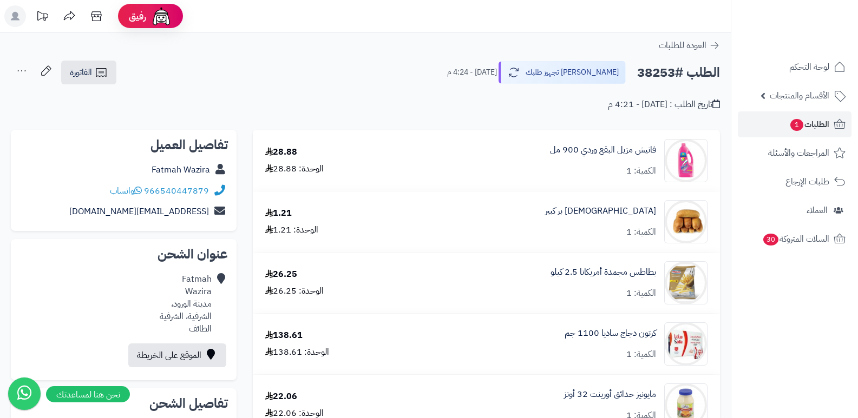
click at [33, 74] on div "الفاتورة طباعة الفاتورة إرسال الفاتورة إلى بريد العميل إسناد الطلب لموظف قائمة …" at bounding box center [64, 72] width 107 height 25
click at [26, 71] on icon at bounding box center [22, 71] width 22 height 22
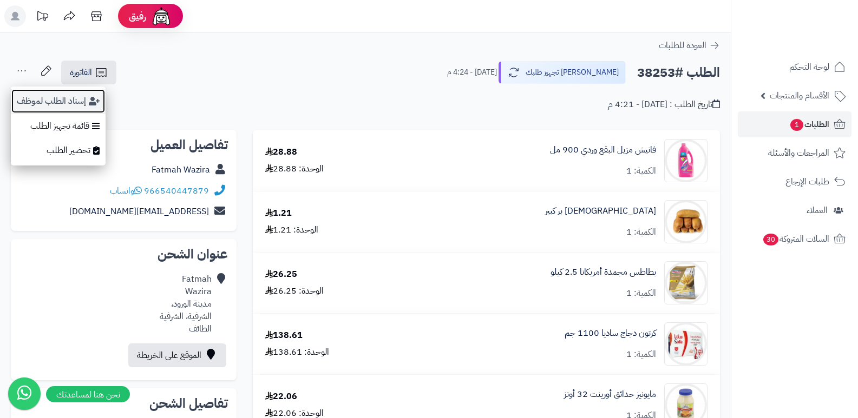
click at [47, 105] on button "إسناد الطلب لموظف" at bounding box center [58, 101] width 95 height 25
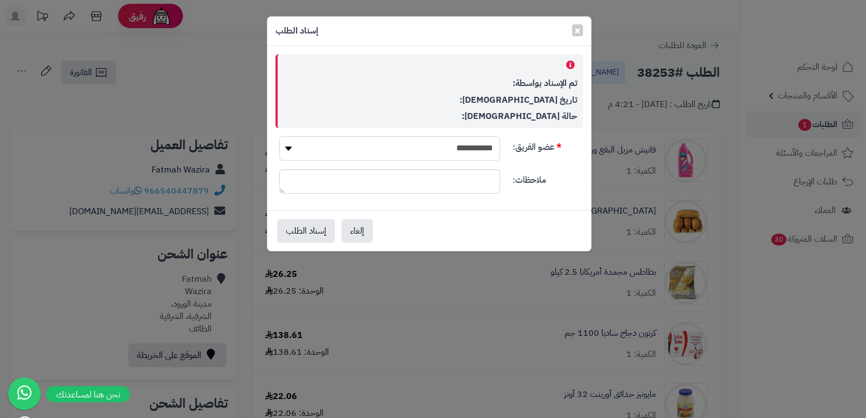
click at [428, 150] on select "**********" at bounding box center [389, 148] width 221 height 24
select select "**"
click at [279, 136] on select "**********" at bounding box center [389, 148] width 221 height 24
click at [304, 235] on button "إسناد الطلب" at bounding box center [306, 231] width 58 height 24
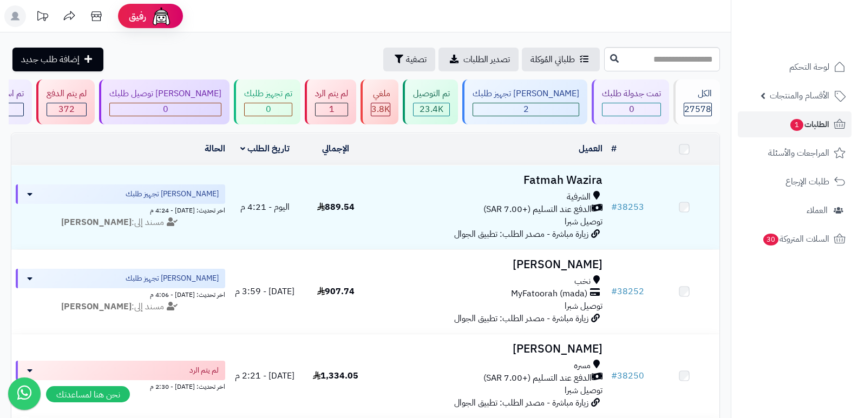
scroll to position [54, 0]
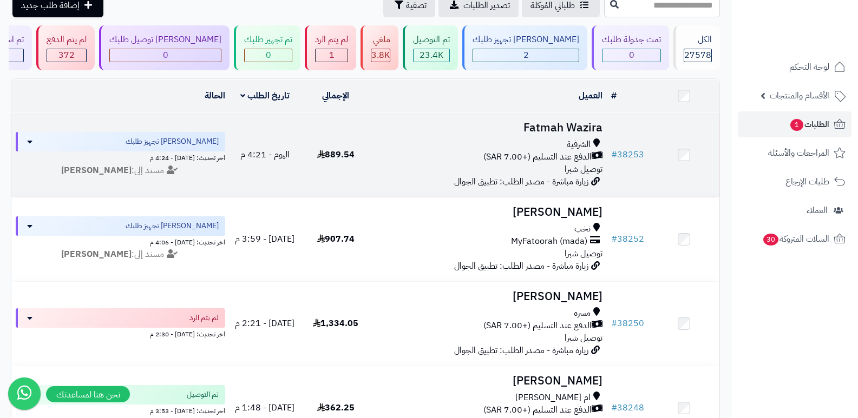
click at [560, 130] on h3 "Fatmah Wazira" at bounding box center [489, 128] width 227 height 12
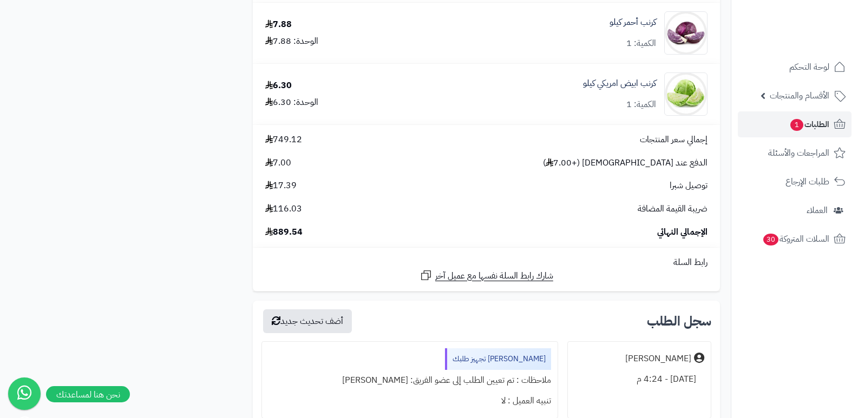
scroll to position [2814, 0]
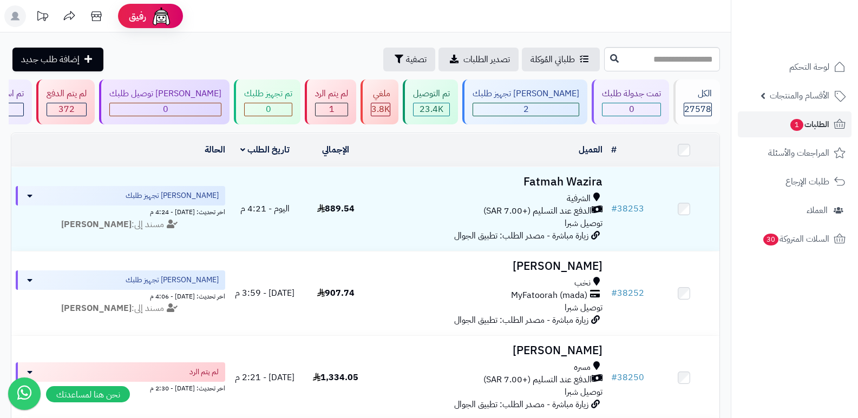
click at [18, 18] on rect at bounding box center [15, 16] width 22 height 22
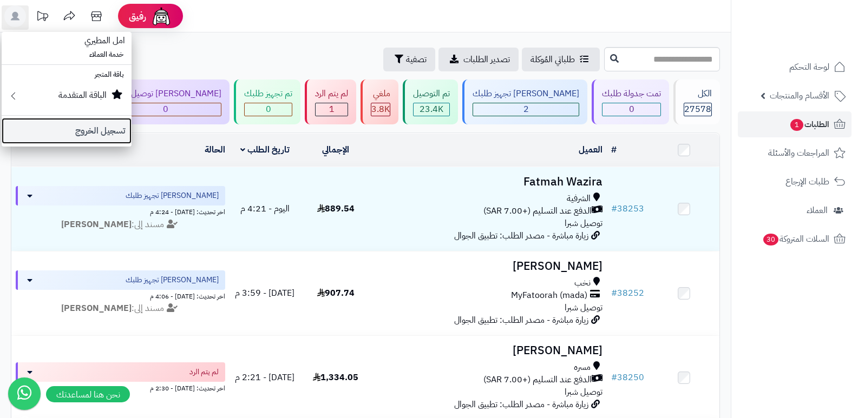
click at [89, 129] on link "تسجيل الخروج" at bounding box center [67, 131] width 130 height 26
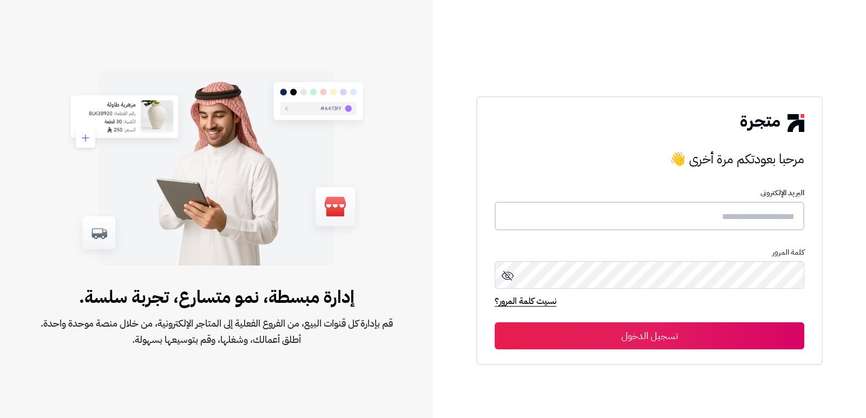
click at [684, 219] on input "text" at bounding box center [650, 216] width 310 height 29
type input "*"
click at [673, 219] on input "text" at bounding box center [650, 216] width 310 height 29
type input "*"
type input "**********"
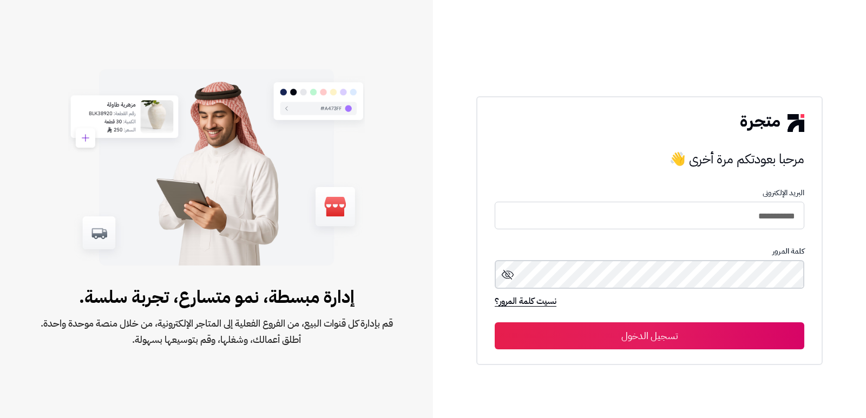
click at [495, 323] on button "تسجيل الدخول" at bounding box center [650, 336] width 310 height 27
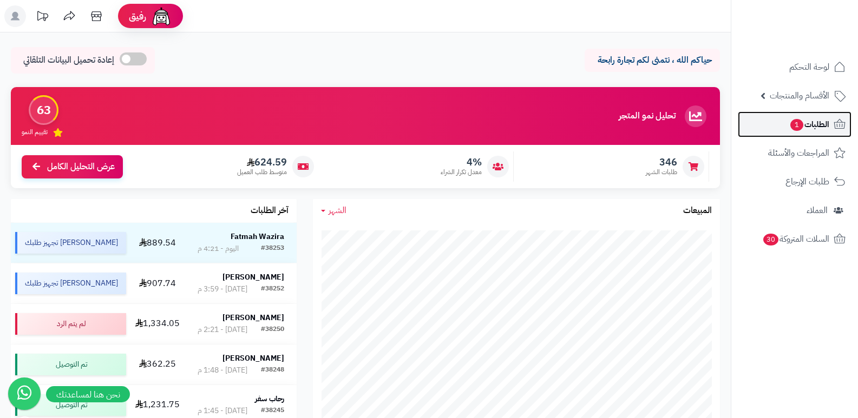
click at [821, 123] on span "الطلبات 1" at bounding box center [809, 124] width 40 height 15
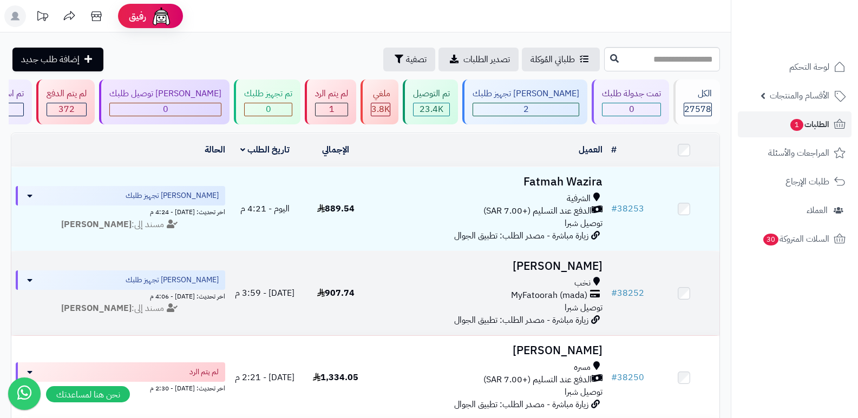
click at [572, 267] on h3 "[PERSON_NAME]" at bounding box center [489, 266] width 227 height 12
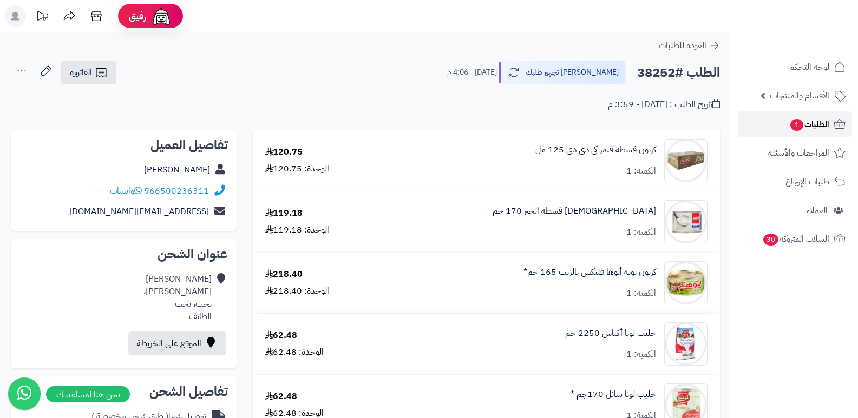
click at [802, 124] on span "الطلبات 1" at bounding box center [809, 124] width 40 height 15
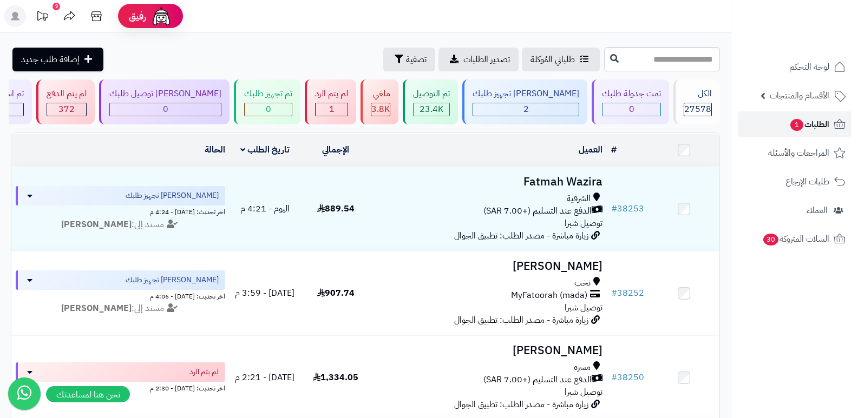
click at [792, 133] on link "الطلبات 1" at bounding box center [795, 124] width 114 height 26
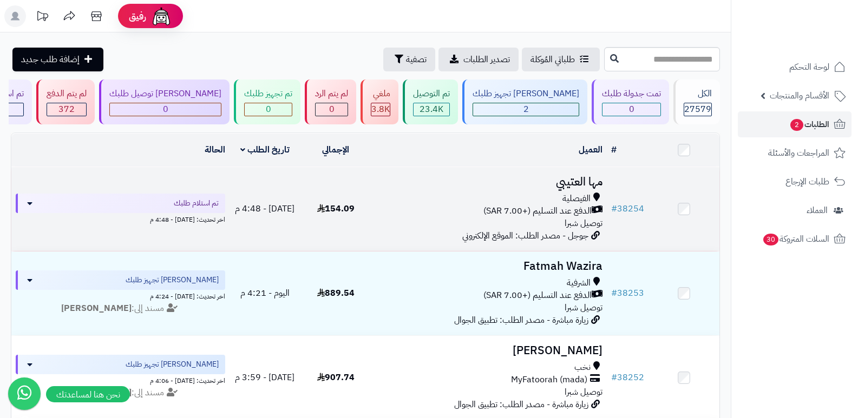
click at [584, 180] on h3 "مها العتيبي" at bounding box center [489, 182] width 227 height 12
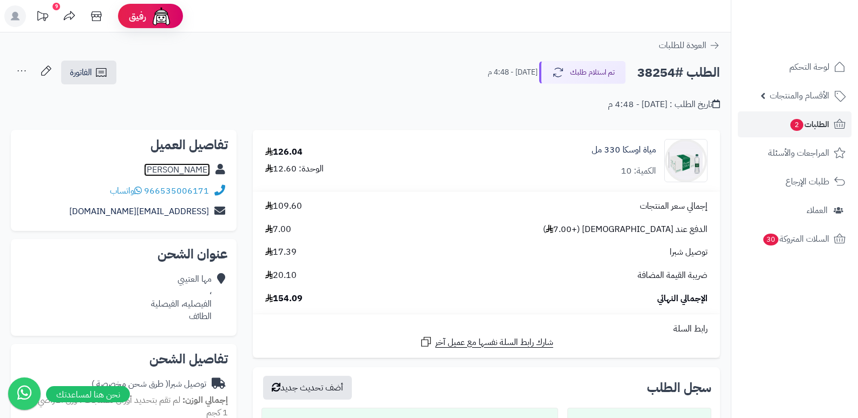
click at [199, 168] on link "مها العتيبي" at bounding box center [177, 169] width 66 height 13
click at [649, 70] on h2 "الطلب #38254" at bounding box center [678, 73] width 83 height 22
copy h2 "38254"
click at [800, 127] on span "2" at bounding box center [796, 125] width 13 height 12
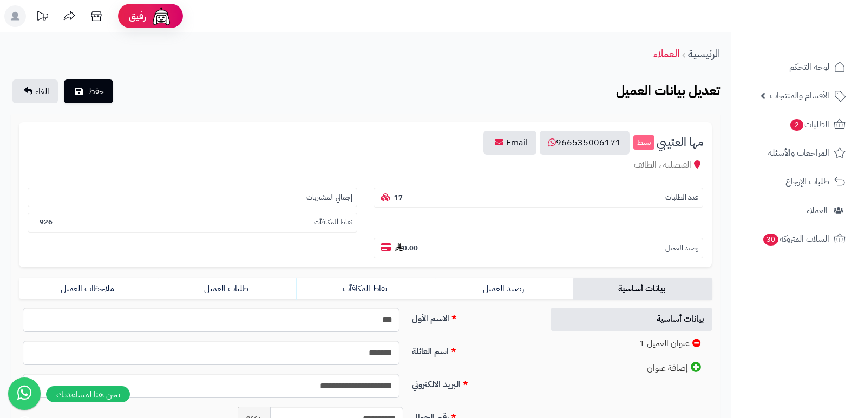
scroll to position [220, 0]
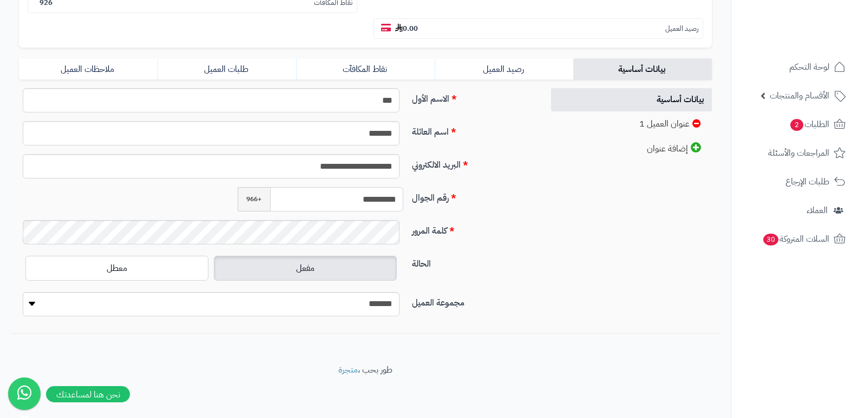
drag, startPoint x: 350, startPoint y: 198, endPoint x: 403, endPoint y: 202, distance: 52.7
click at [403, 202] on input "**********" at bounding box center [337, 199] width 134 height 24
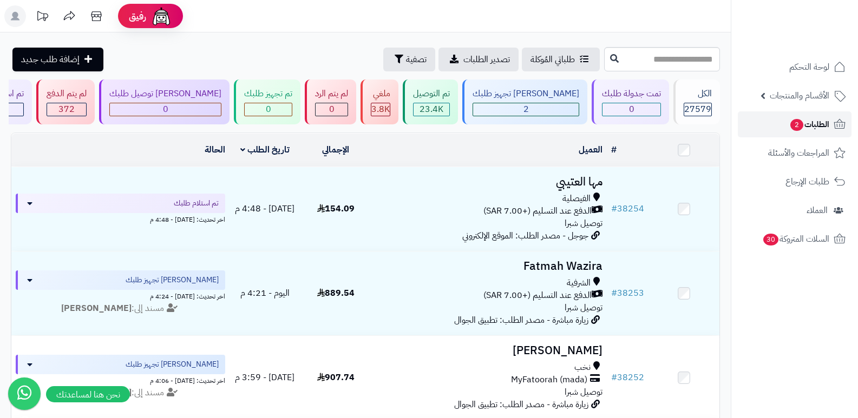
click at [821, 119] on span "الطلبات 2" at bounding box center [809, 124] width 40 height 15
click at [617, 58] on input "text" at bounding box center [662, 59] width 116 height 24
type input "*****"
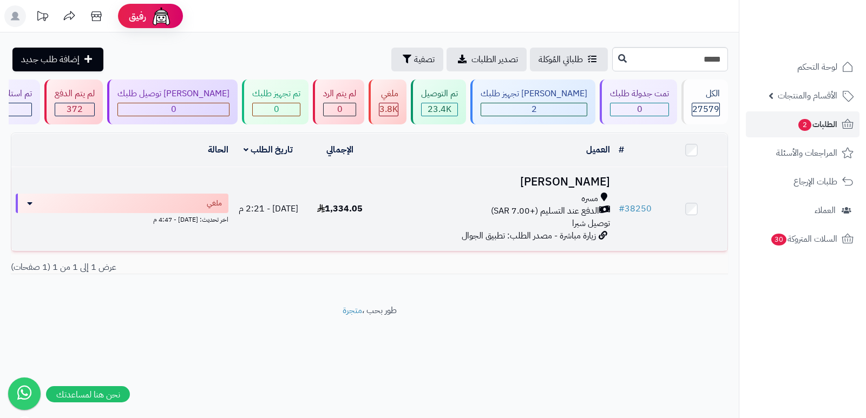
click at [586, 184] on h3 "عزام العتيبي" at bounding box center [495, 182] width 230 height 12
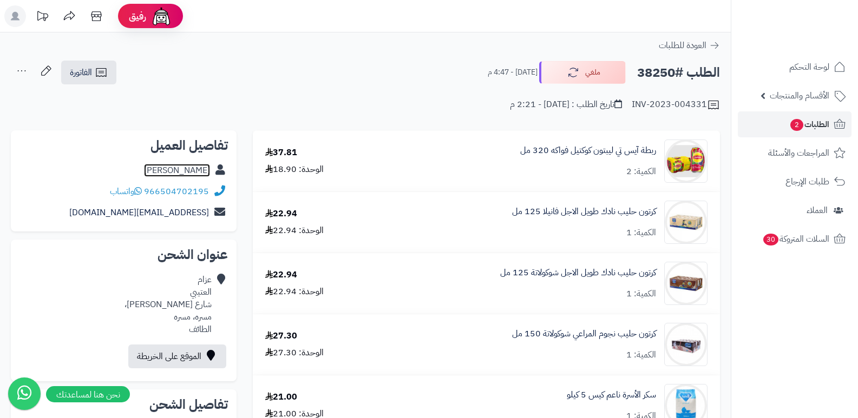
click at [189, 169] on link "[PERSON_NAME]" at bounding box center [177, 170] width 66 height 13
click at [487, 24] on header "رفيق ! الطلبات معالجة مكتمل إرجاع المنتجات العملاء المتواجدون الان 28367 عملاء …" at bounding box center [429, 16] width 858 height 32
click at [798, 131] on span "الطلبات 2" at bounding box center [809, 124] width 40 height 15
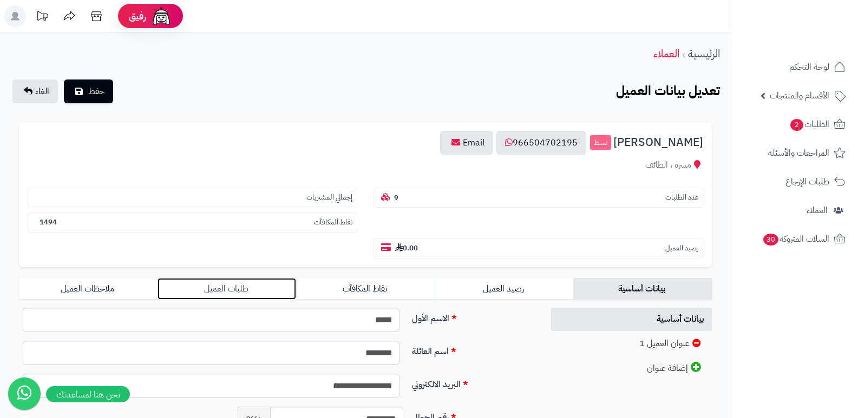
click at [249, 284] on link "طلبات العميل" at bounding box center [226, 289] width 139 height 22
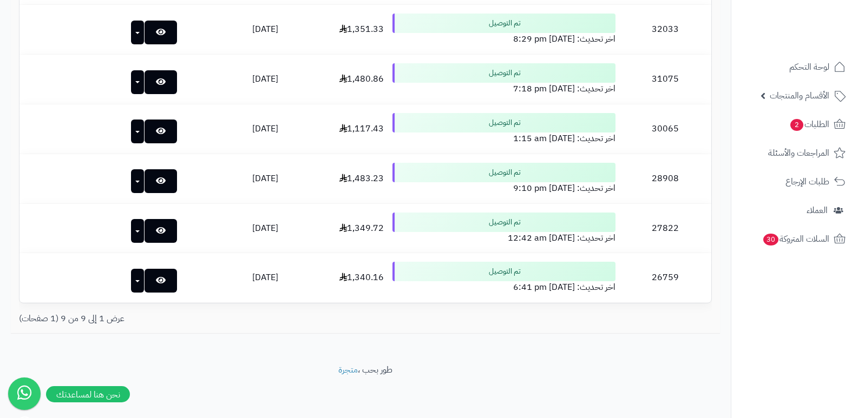
scroll to position [429, 0]
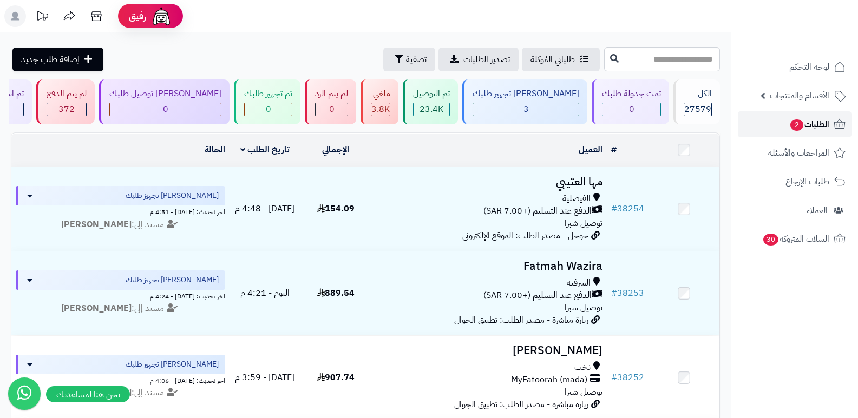
click at [786, 121] on link "الطلبات 2" at bounding box center [795, 124] width 114 height 26
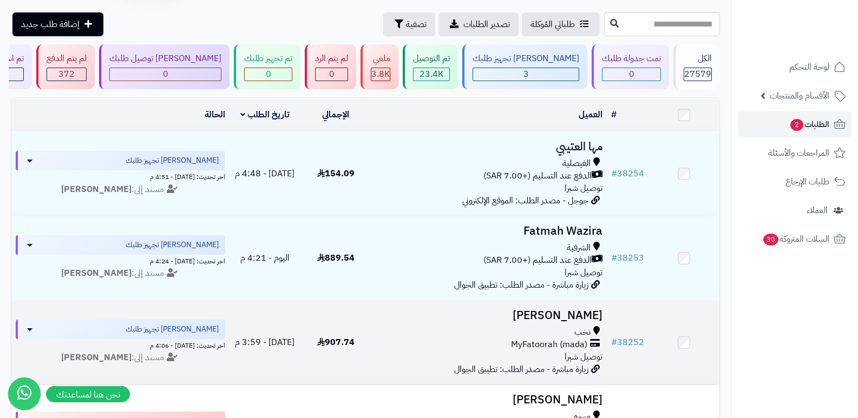
scroll to position [54, 0]
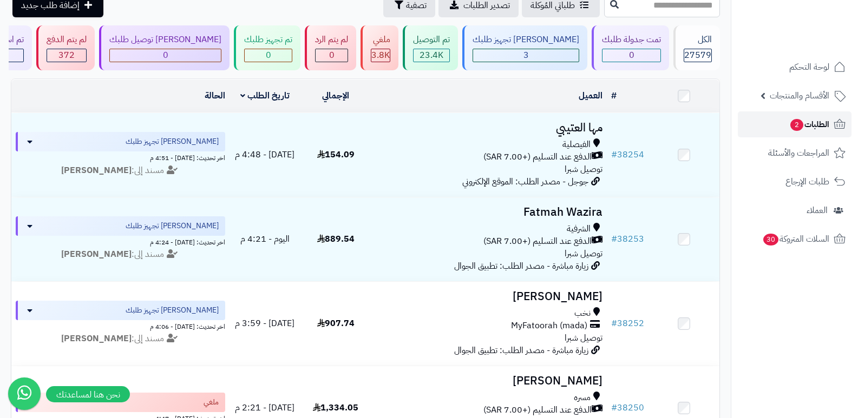
click at [830, 126] on link "الطلبات 2" at bounding box center [795, 124] width 114 height 26
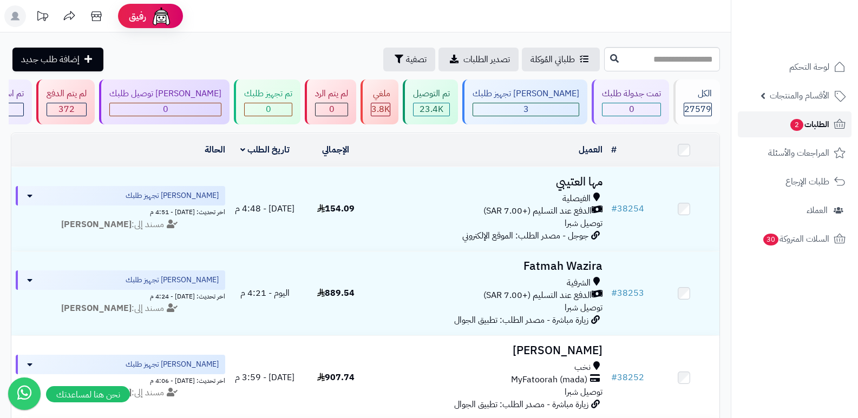
click at [820, 120] on span "الطلبات 2" at bounding box center [809, 124] width 40 height 15
click at [794, 120] on span "2" at bounding box center [796, 125] width 13 height 12
click at [804, 122] on span "الطلبات 2" at bounding box center [809, 124] width 40 height 15
click at [807, 122] on span "الطلبات" at bounding box center [816, 124] width 25 height 15
click at [805, 119] on span "الطلبات" at bounding box center [816, 124] width 25 height 15
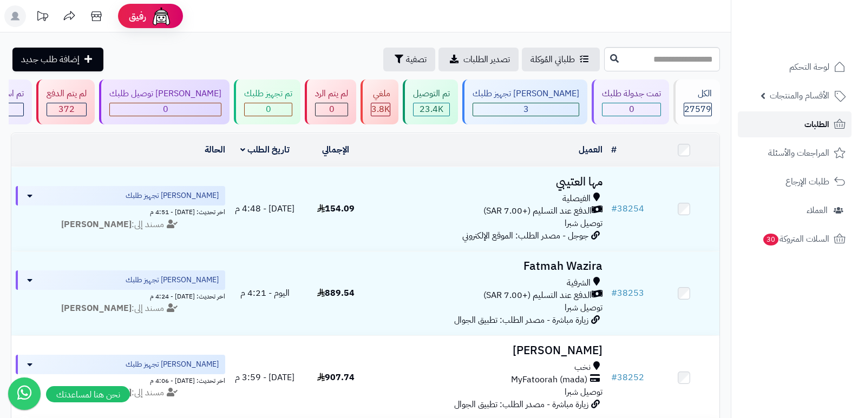
click at [808, 123] on span "الطلبات" at bounding box center [816, 124] width 25 height 15
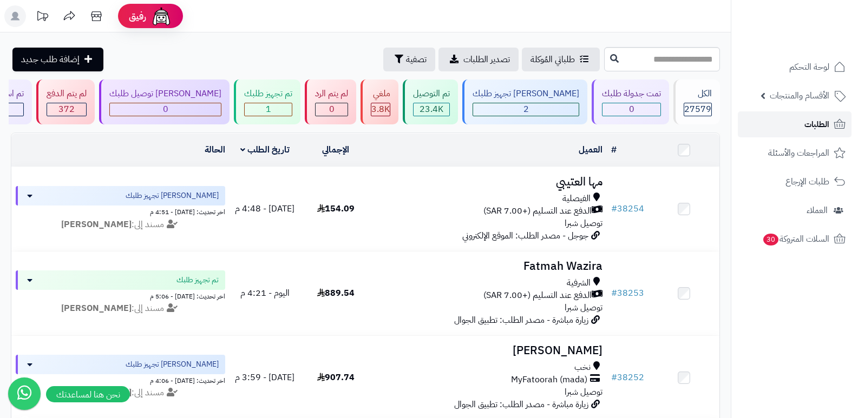
click at [823, 122] on span "الطلبات" at bounding box center [816, 124] width 25 height 15
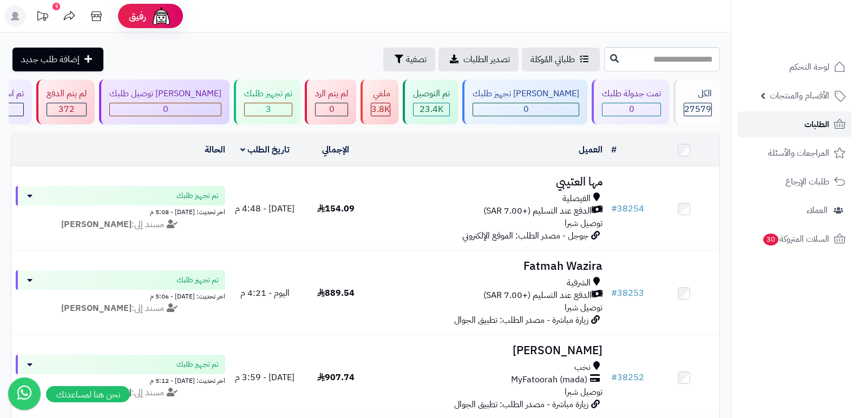
click at [808, 125] on span "الطلبات" at bounding box center [816, 124] width 25 height 15
click at [814, 130] on span "الطلبات" at bounding box center [816, 124] width 25 height 15
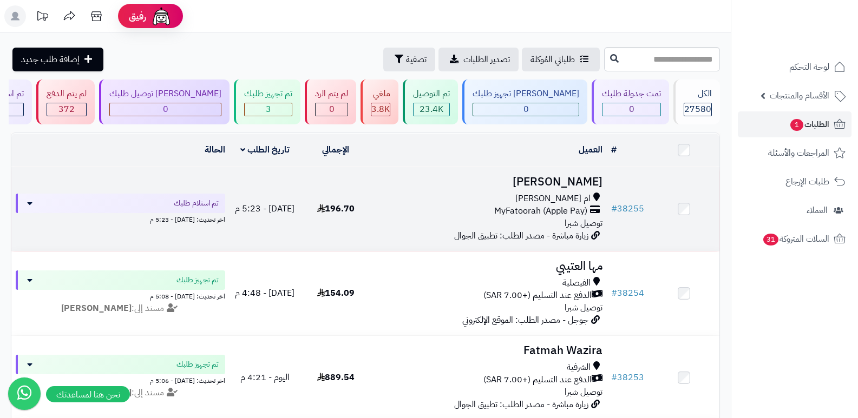
click at [572, 181] on h3 "[PERSON_NAME]" at bounding box center [489, 182] width 227 height 12
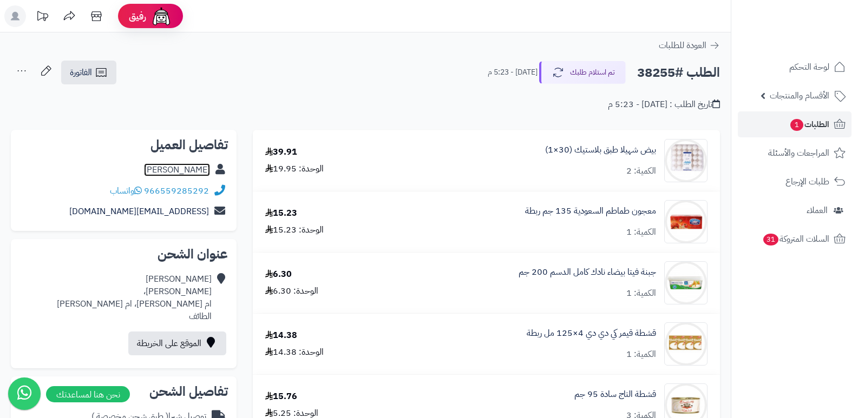
click at [194, 173] on link "ربى محمد" at bounding box center [177, 169] width 66 height 13
click at [670, 77] on h2 "الطلب #38255" at bounding box center [678, 73] width 83 height 22
copy h2 "38255"
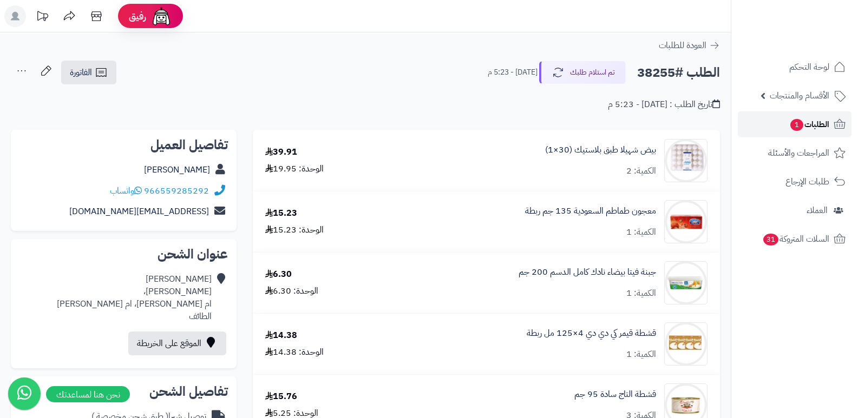
click at [812, 116] on link "الطلبات 1" at bounding box center [795, 124] width 114 height 26
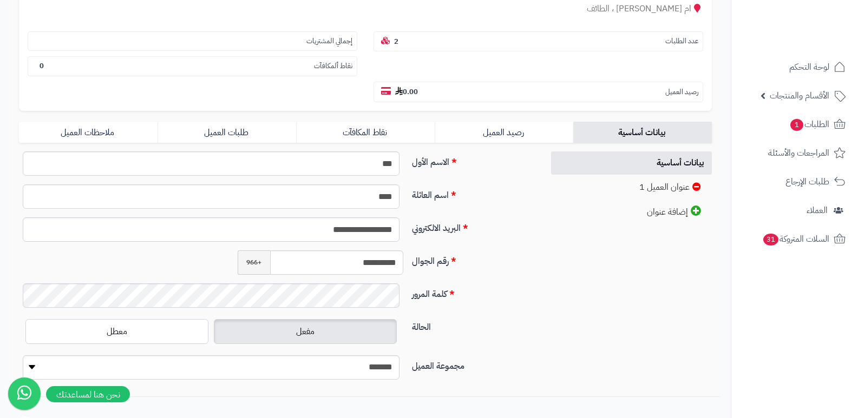
scroll to position [220, 0]
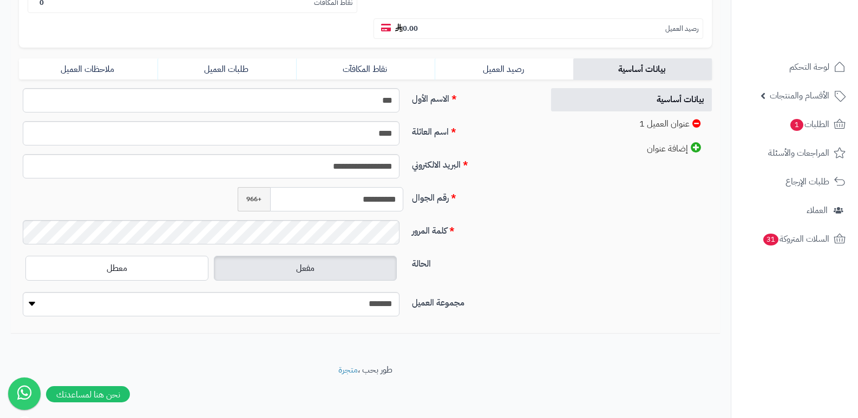
drag, startPoint x: 351, startPoint y: 203, endPoint x: 399, endPoint y: 200, distance: 47.7
click at [399, 200] on input "**********" at bounding box center [337, 199] width 134 height 24
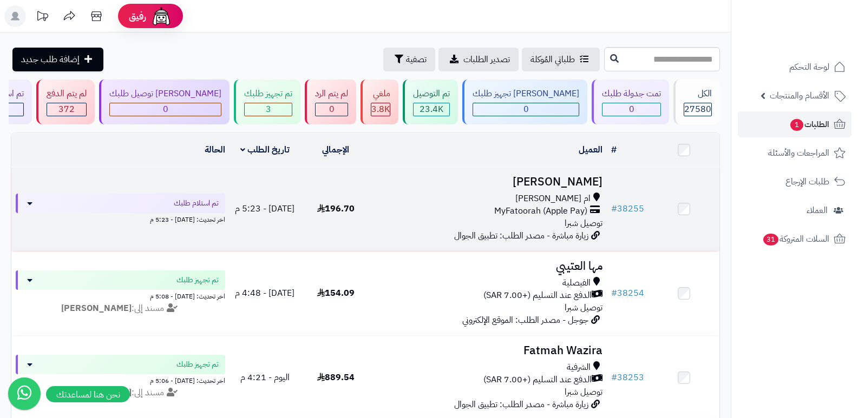
click at [575, 190] on td "ربى محمد ام العراد MyFatoorah (Apple Pay) توصيل شبرا زيارة مباشرة - مصدر الطلب:…" at bounding box center [489, 209] width 236 height 84
click at [587, 176] on h3 "[PERSON_NAME]" at bounding box center [489, 182] width 227 height 12
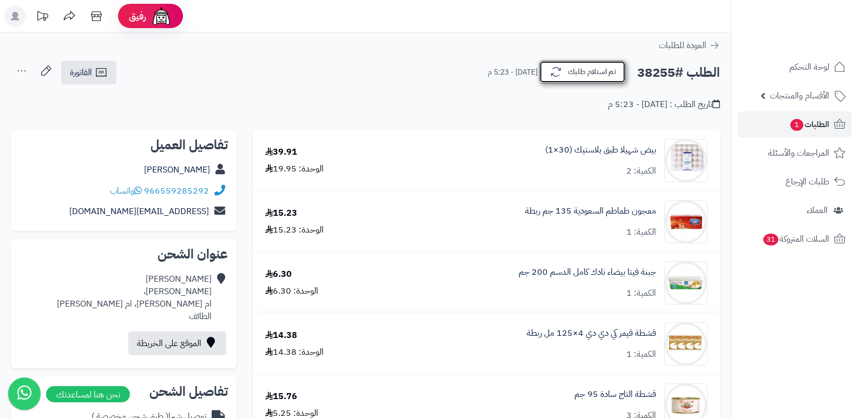
click at [623, 62] on button "تم استلام طلبك" at bounding box center [582, 72] width 87 height 23
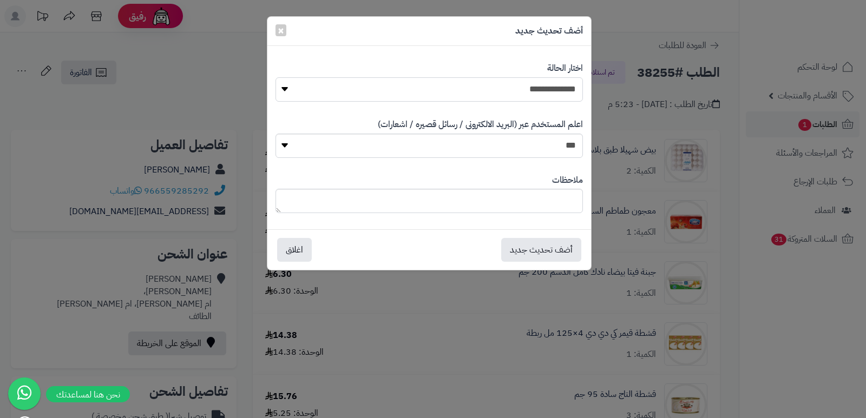
click at [538, 97] on select "**********" at bounding box center [428, 89] width 307 height 24
select select "*"
click at [275, 77] on select "**********" at bounding box center [428, 89] width 307 height 24
click at [548, 250] on button "أضف تحديث جديد" at bounding box center [541, 250] width 80 height 24
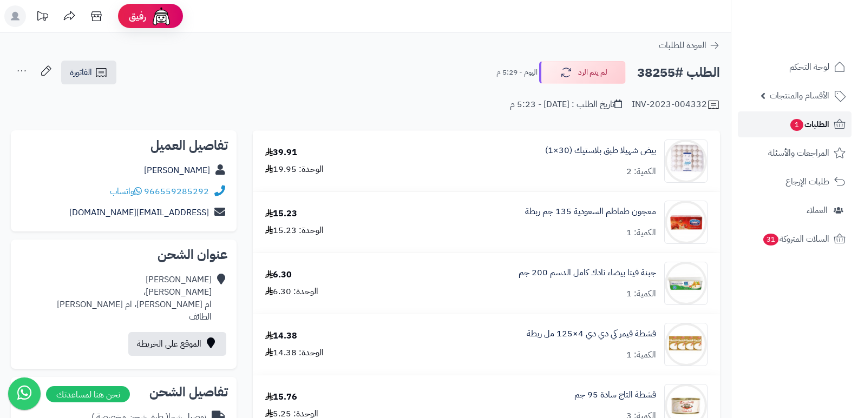
click at [818, 118] on span "الطلبات 1" at bounding box center [809, 124] width 40 height 15
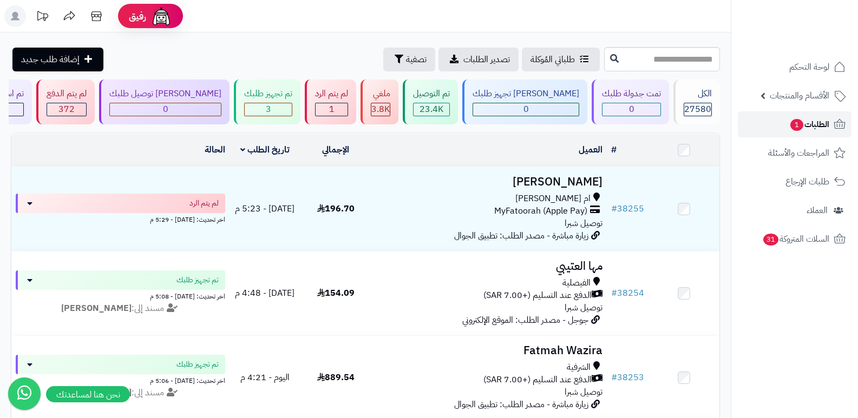
click at [813, 124] on span "الطلبات 1" at bounding box center [809, 124] width 40 height 15
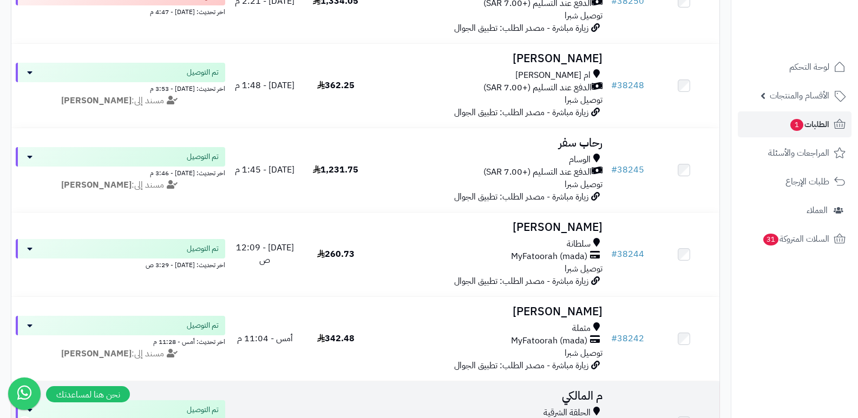
scroll to position [487, 0]
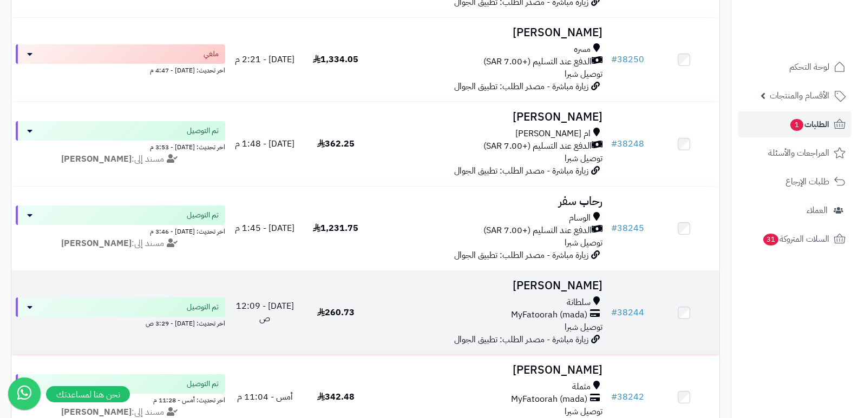
click at [472, 282] on h3 "محمد العتيبي" at bounding box center [489, 286] width 227 height 12
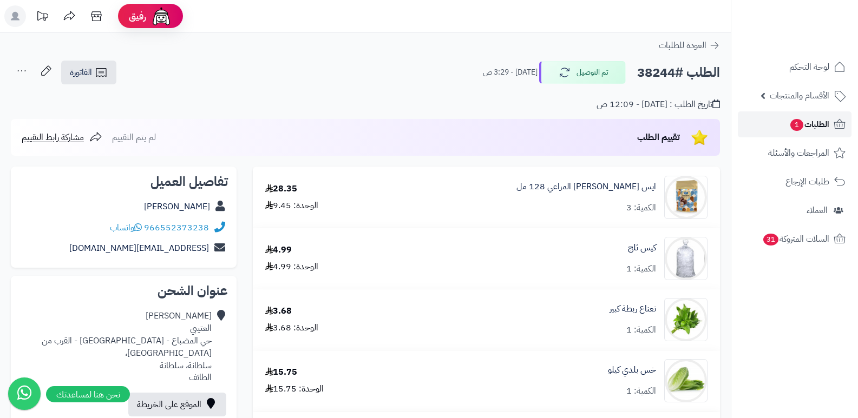
click at [800, 131] on span "الطلبات 1" at bounding box center [809, 124] width 40 height 15
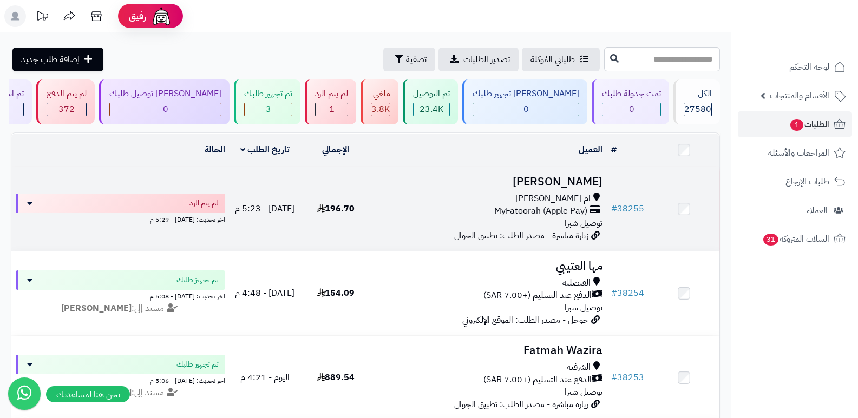
click at [567, 188] on h3 "[PERSON_NAME]" at bounding box center [489, 182] width 227 height 12
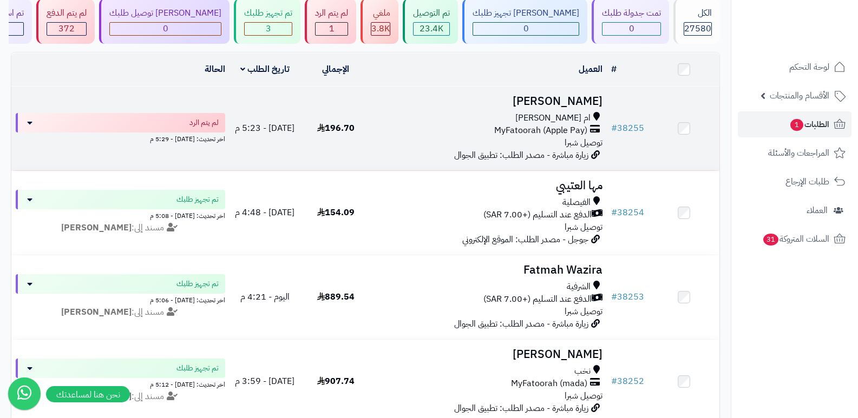
scroll to position [54, 0]
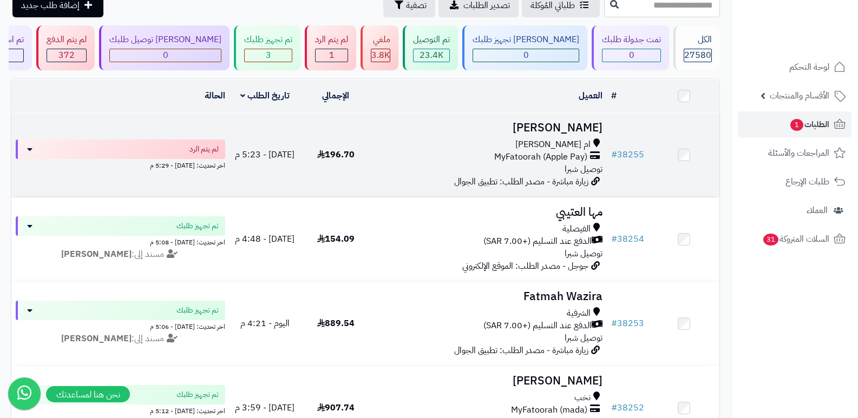
click at [570, 128] on h3 "[PERSON_NAME]" at bounding box center [489, 128] width 227 height 12
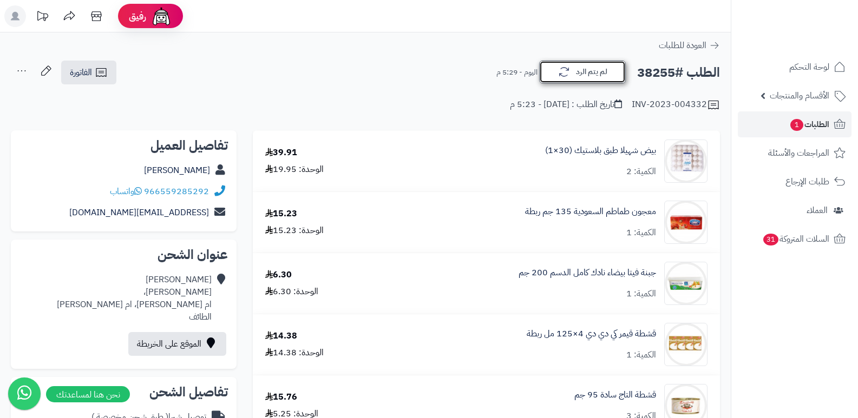
click at [587, 80] on button "لم يتم الرد" at bounding box center [582, 72] width 87 height 23
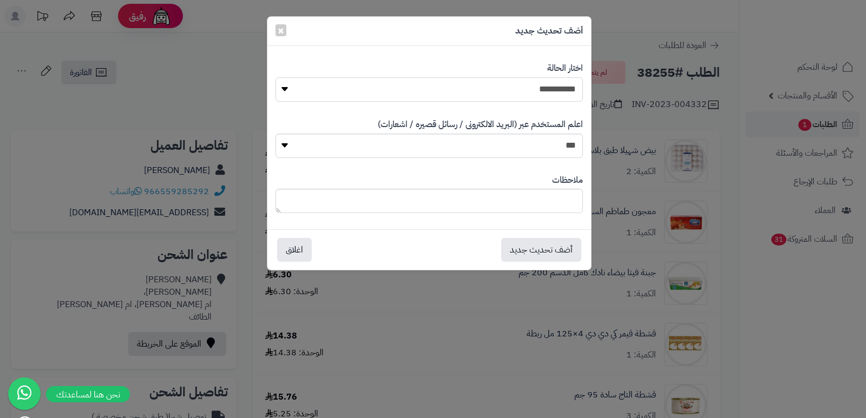
click at [565, 88] on select "**********" at bounding box center [428, 89] width 307 height 24
select select "*"
click at [275, 77] on select "**********" at bounding box center [428, 89] width 307 height 24
click at [526, 255] on button "أضف تحديث جديد" at bounding box center [541, 250] width 80 height 24
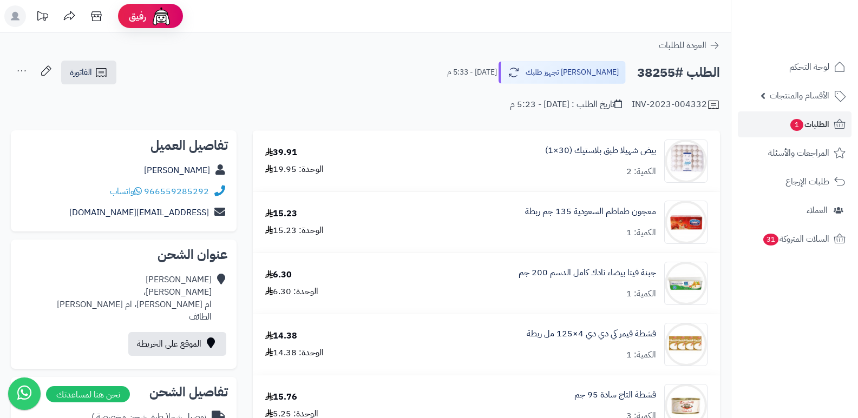
click at [21, 70] on icon at bounding box center [22, 71] width 22 height 22
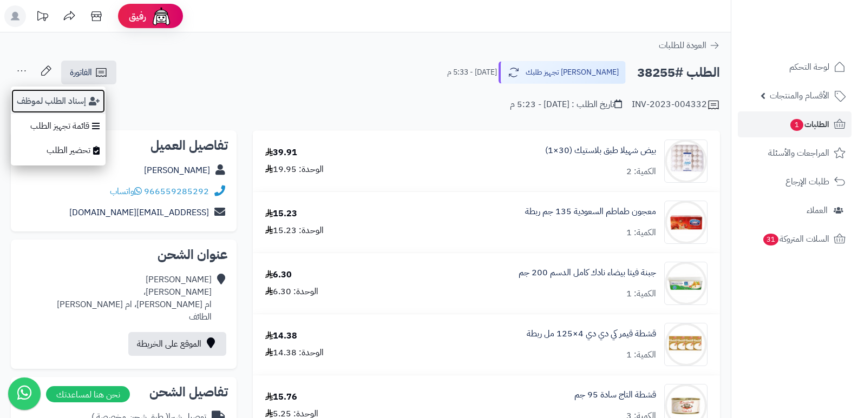
click at [42, 100] on button "إسناد الطلب لموظف" at bounding box center [58, 101] width 95 height 25
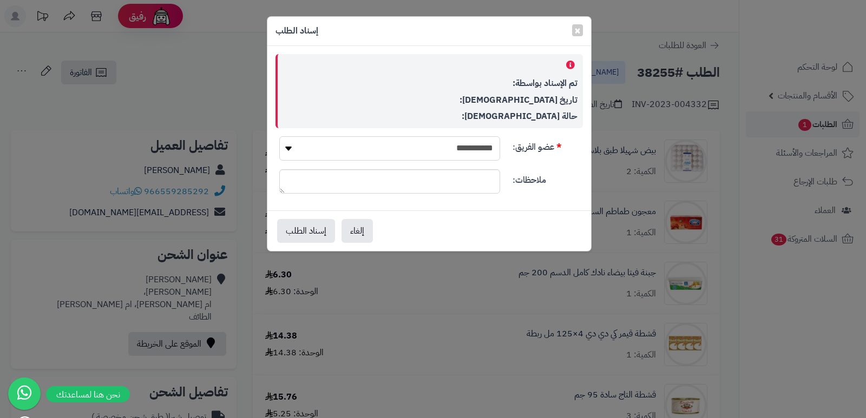
click at [365, 137] on select "**********" at bounding box center [389, 148] width 221 height 24
select select "**"
click at [279, 136] on select "**********" at bounding box center [389, 148] width 221 height 24
click at [317, 233] on button "إسناد الطلب" at bounding box center [306, 231] width 58 height 24
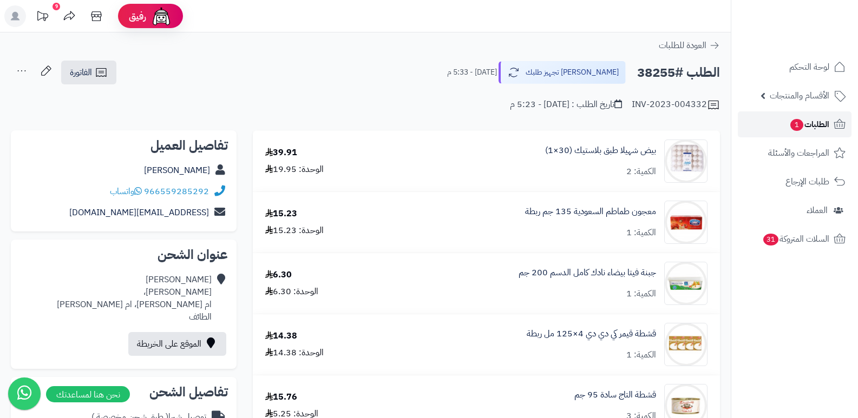
click at [817, 123] on span "الطلبات 1" at bounding box center [809, 124] width 40 height 15
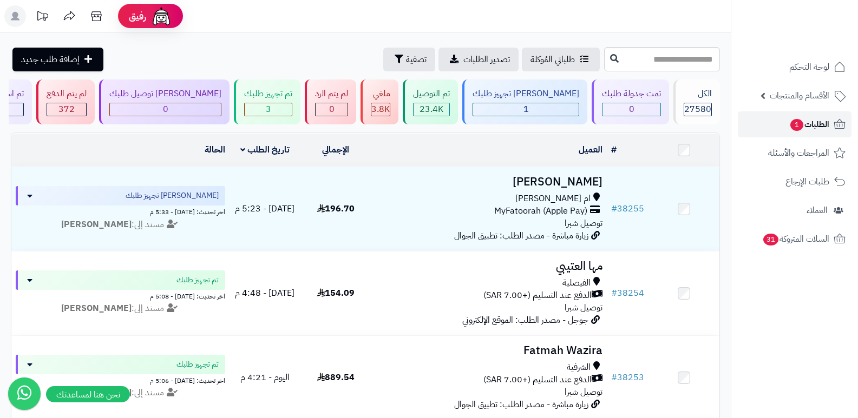
click at [817, 128] on span "الطلبات 1" at bounding box center [809, 124] width 40 height 15
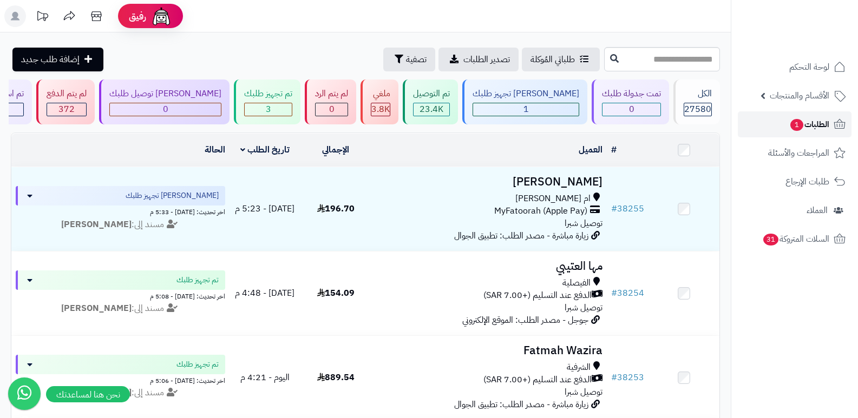
click at [816, 124] on span "الطلبات 1" at bounding box center [809, 124] width 40 height 15
click at [807, 119] on span "الطلبات 1" at bounding box center [809, 124] width 40 height 15
click at [808, 121] on span "الطلبات 1" at bounding box center [809, 124] width 40 height 15
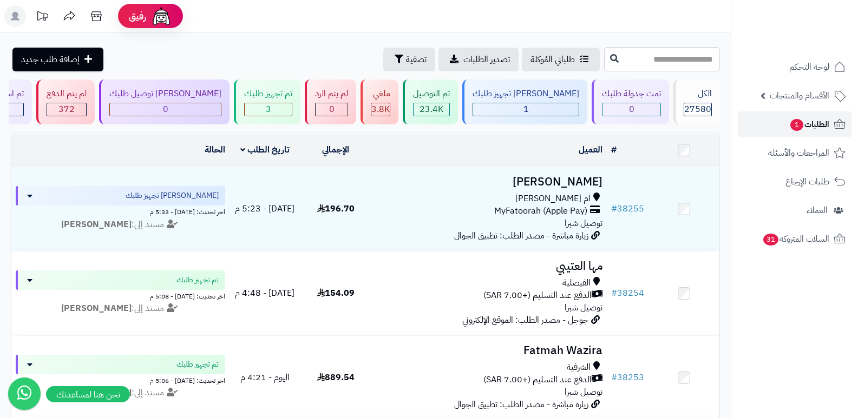
click at [790, 123] on span "1" at bounding box center [796, 125] width 13 height 12
click at [820, 124] on span "الطلبات 1" at bounding box center [809, 124] width 40 height 15
click at [806, 123] on span "الطلبات 1" at bounding box center [809, 124] width 40 height 15
click at [818, 121] on span "الطلبات 1" at bounding box center [809, 124] width 40 height 15
click at [808, 129] on span "الطلبات 1" at bounding box center [809, 124] width 40 height 15
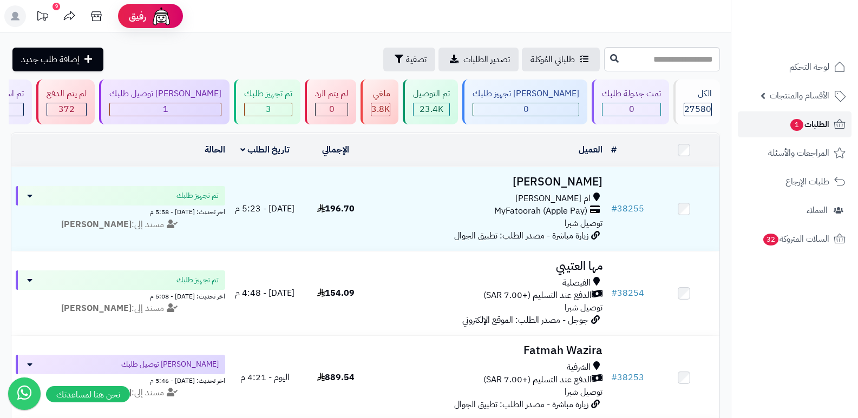
click at [808, 129] on span "الطلبات 1" at bounding box center [809, 124] width 40 height 15
click at [818, 128] on span "الطلبات 1" at bounding box center [809, 124] width 40 height 15
click at [818, 124] on span "الطلبات 1" at bounding box center [809, 124] width 40 height 15
click at [817, 111] on link "الطلبات 1" at bounding box center [795, 124] width 114 height 26
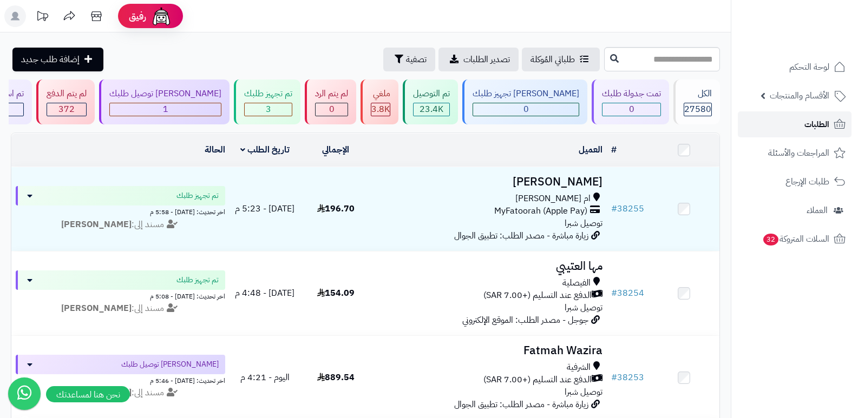
click at [819, 124] on span "الطلبات" at bounding box center [816, 124] width 25 height 15
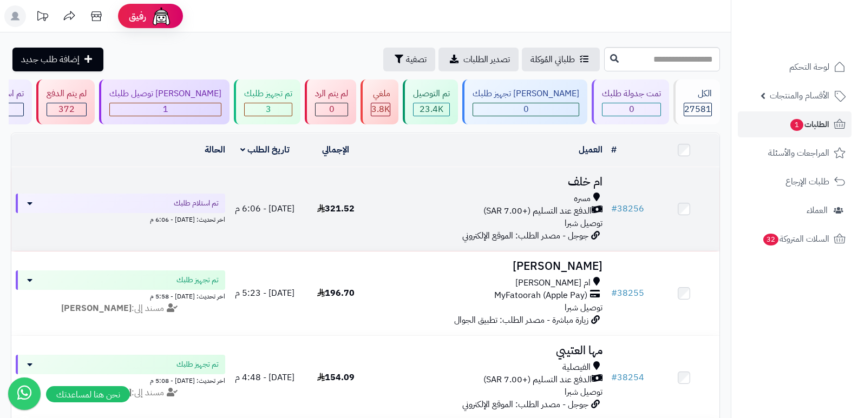
click at [583, 193] on span "مسره" at bounding box center [582, 199] width 17 height 12
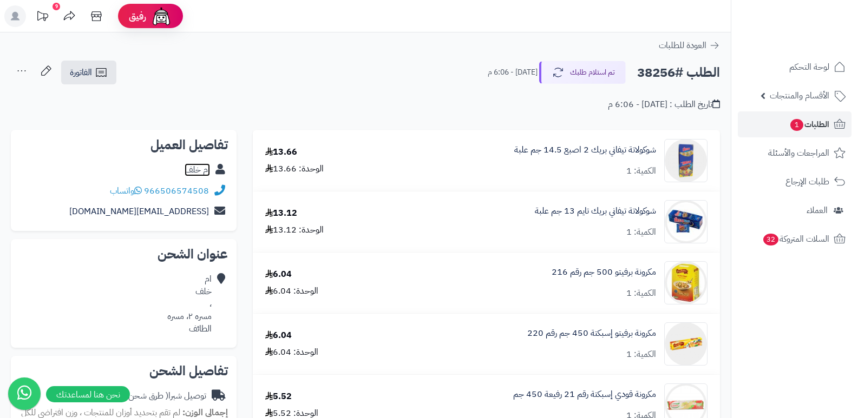
click at [193, 168] on link "ام خلف" at bounding box center [197, 169] width 25 height 13
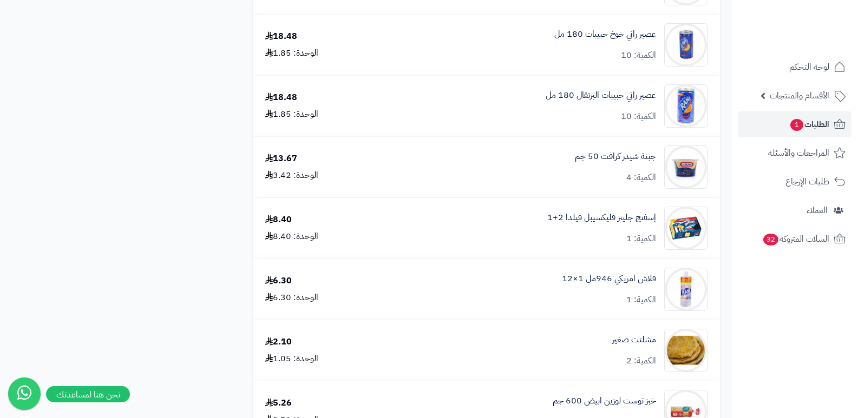
scroll to position [1136, 0]
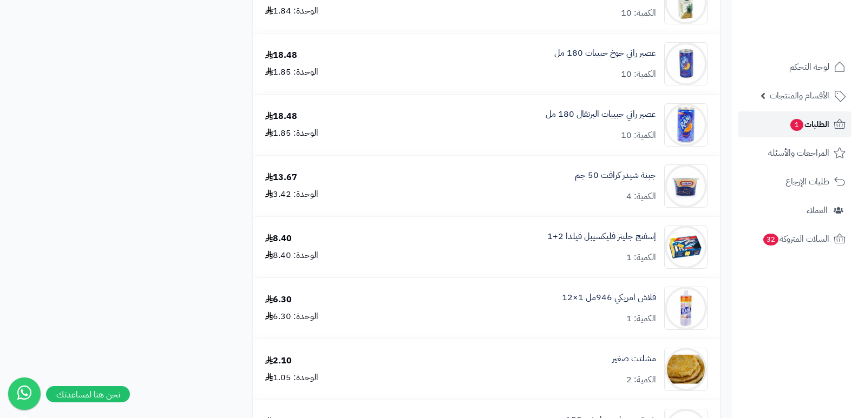
click at [806, 127] on span "الطلبات 1" at bounding box center [809, 124] width 40 height 15
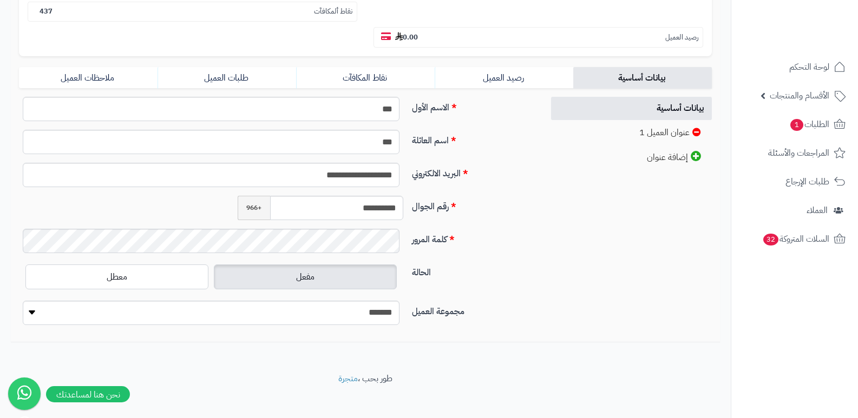
scroll to position [216, 0]
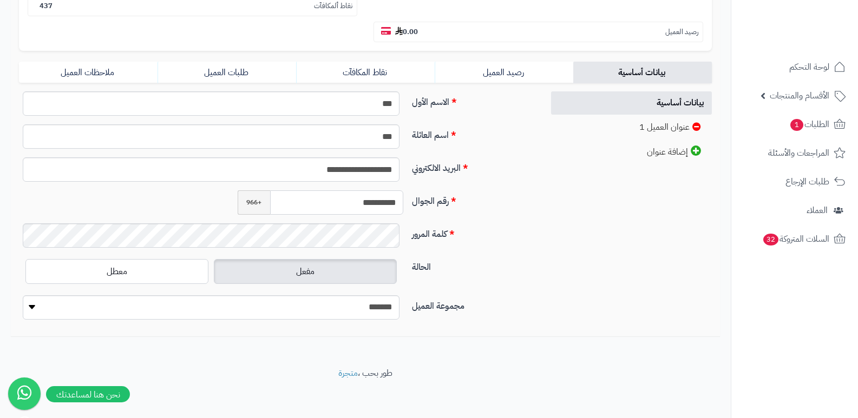
drag, startPoint x: 348, startPoint y: 203, endPoint x: 400, endPoint y: 198, distance: 52.2
click at [400, 198] on input "**********" at bounding box center [337, 202] width 134 height 24
click at [234, 65] on link "طلبات العميل" at bounding box center [226, 73] width 139 height 22
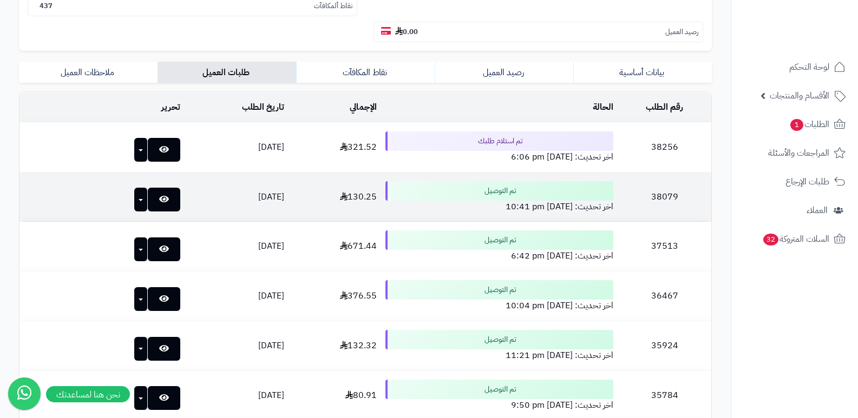
click at [162, 188] on td "تحرير" at bounding box center [101, 197] width 165 height 49
click at [159, 198] on icon at bounding box center [164, 199] width 10 height 9
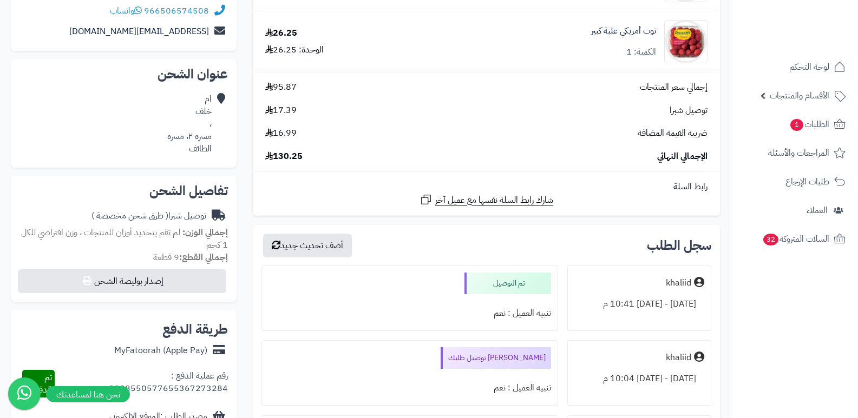
scroll to position [216, 0]
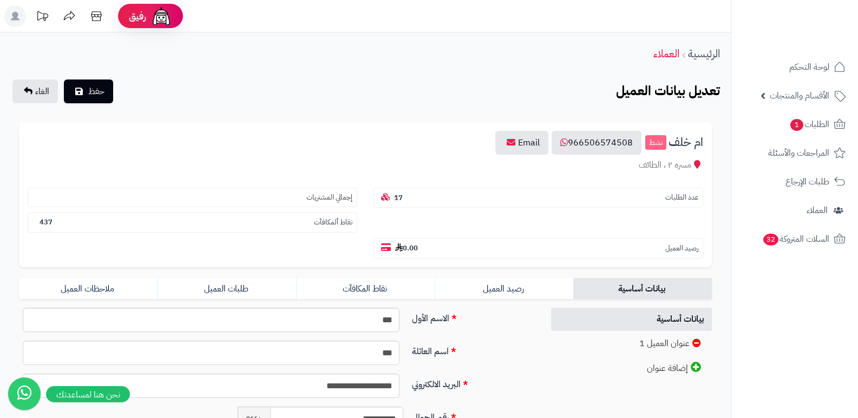
scroll to position [216, 0]
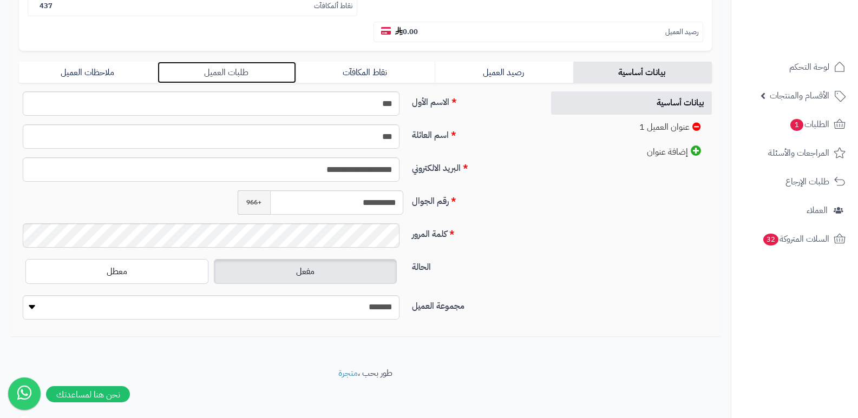
click at [241, 79] on link "طلبات العميل" at bounding box center [226, 73] width 139 height 22
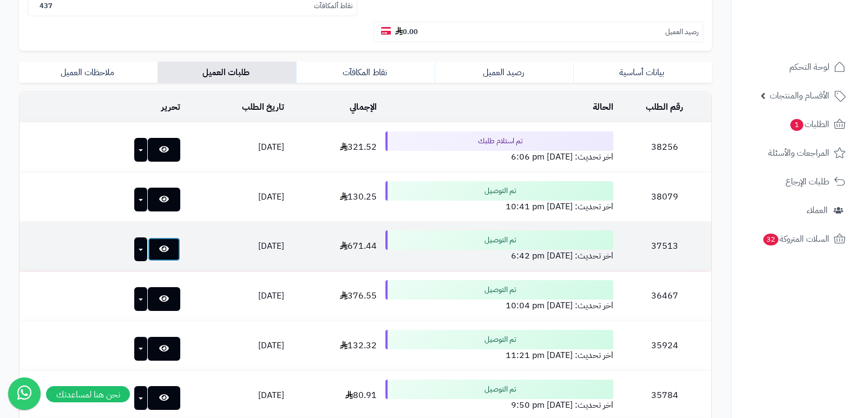
click at [148, 254] on link at bounding box center [164, 250] width 32 height 24
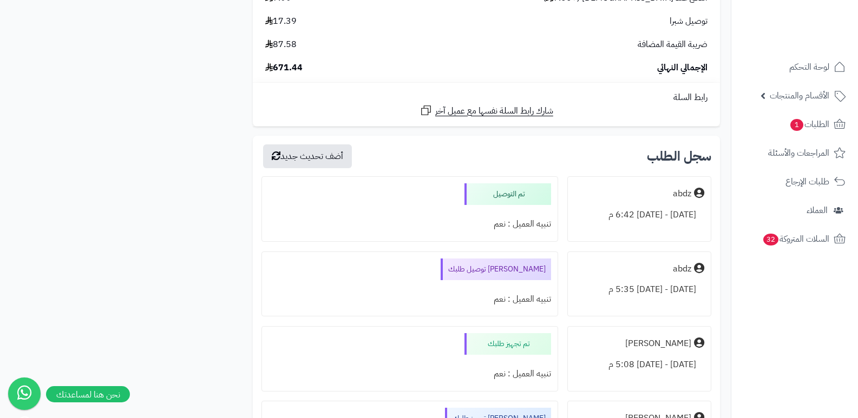
scroll to position [2760, 0]
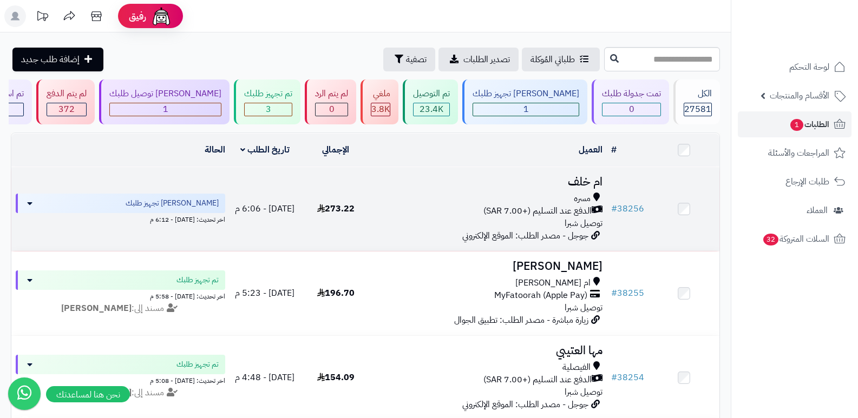
click at [579, 182] on h3 "ام خلف" at bounding box center [489, 182] width 227 height 12
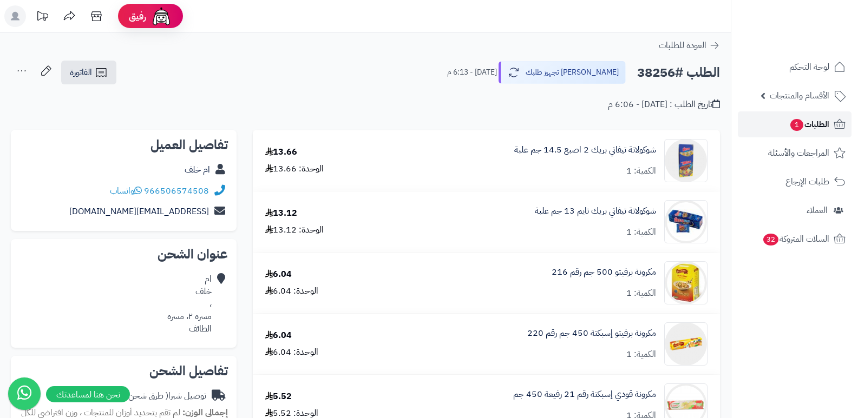
click at [802, 118] on span "الطلبات 1" at bounding box center [809, 124] width 40 height 15
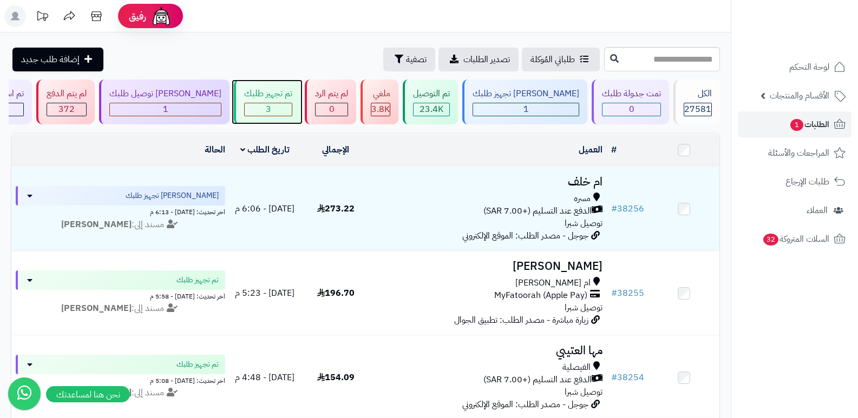
click at [281, 104] on div "3" at bounding box center [268, 109] width 47 height 12
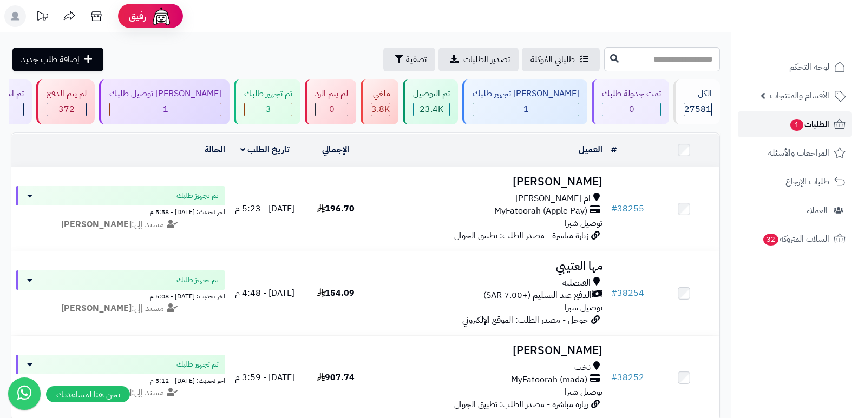
click at [816, 119] on span "الطلبات 1" at bounding box center [809, 124] width 40 height 15
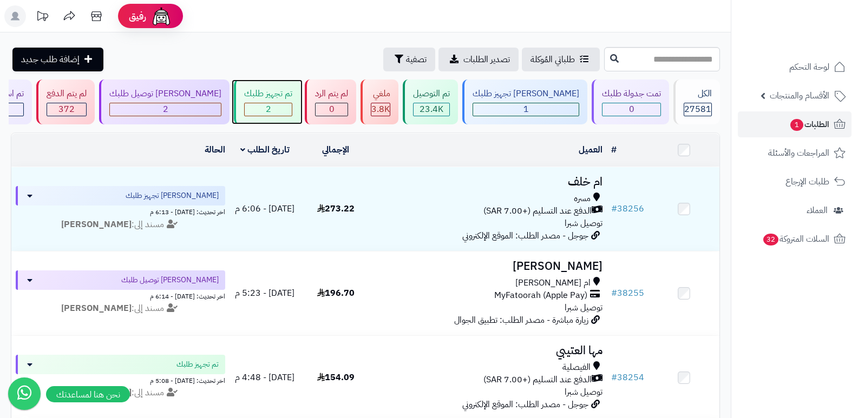
click at [292, 103] on div "2" at bounding box center [268, 109] width 47 height 12
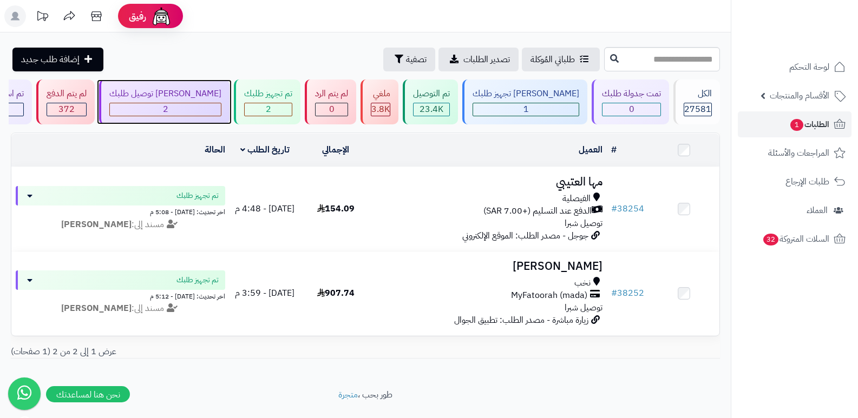
click at [227, 101] on div "جاري توصيل طلبك 2" at bounding box center [164, 102] width 130 height 45
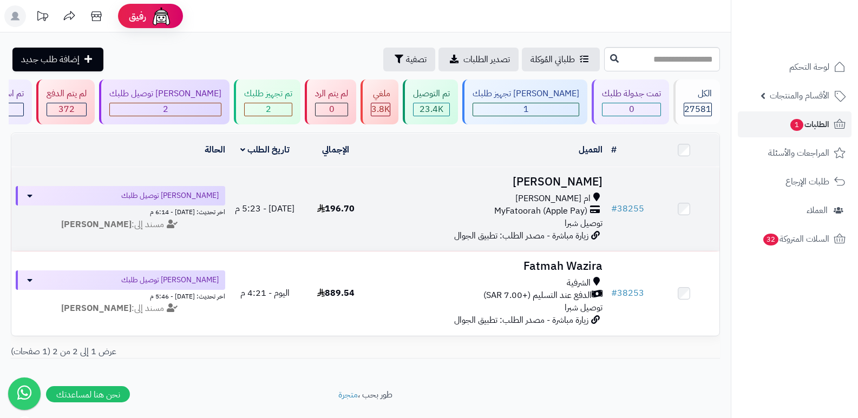
click at [591, 189] on td "ربى [PERSON_NAME] [PERSON_NAME] MyFatoorah (Apple Pay) توصيل شبرا زيارة مباشرة …" at bounding box center [489, 209] width 236 height 84
click at [581, 185] on h3 "[PERSON_NAME]" at bounding box center [489, 182] width 227 height 12
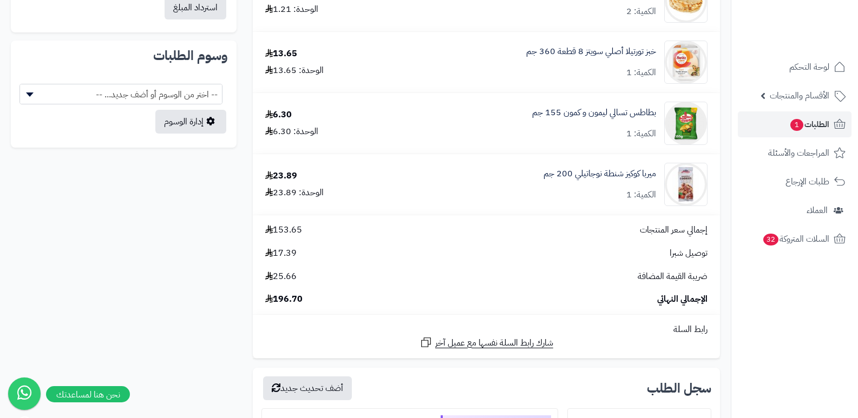
scroll to position [974, 0]
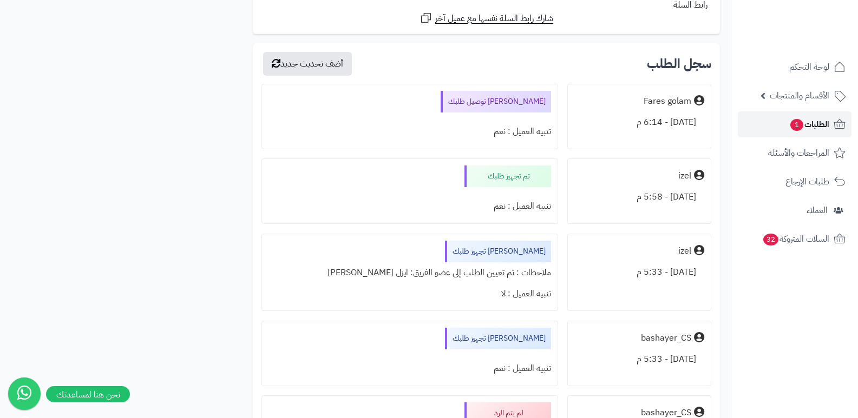
click at [811, 125] on span "الطلبات 1" at bounding box center [809, 124] width 40 height 15
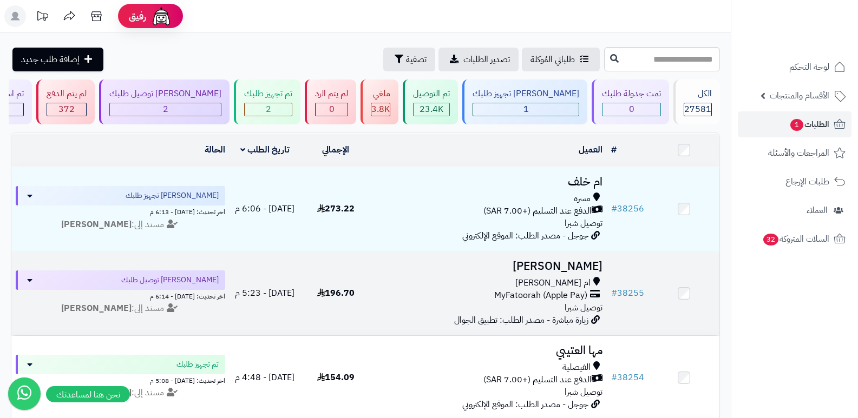
click at [582, 271] on h3 "[PERSON_NAME]" at bounding box center [489, 266] width 227 height 12
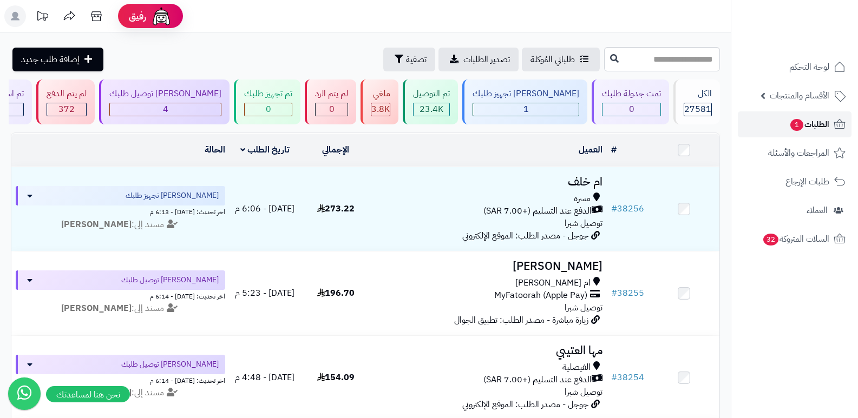
click at [812, 129] on span "الطلبات 1" at bounding box center [809, 124] width 40 height 15
click at [808, 127] on span "الطلبات 1" at bounding box center [809, 124] width 40 height 15
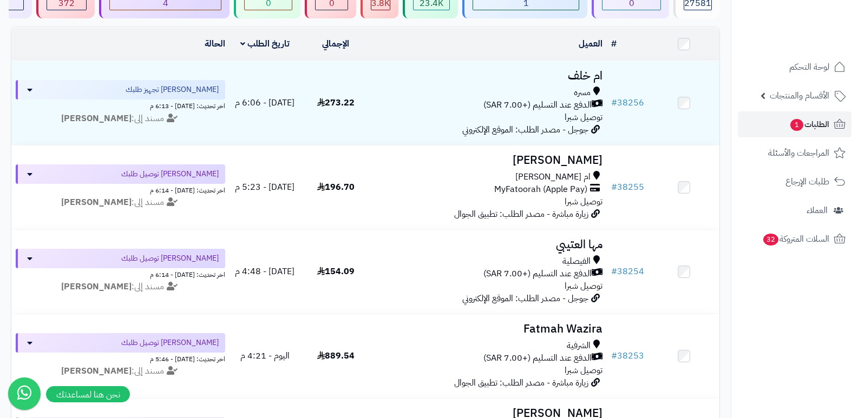
scroll to position [108, 0]
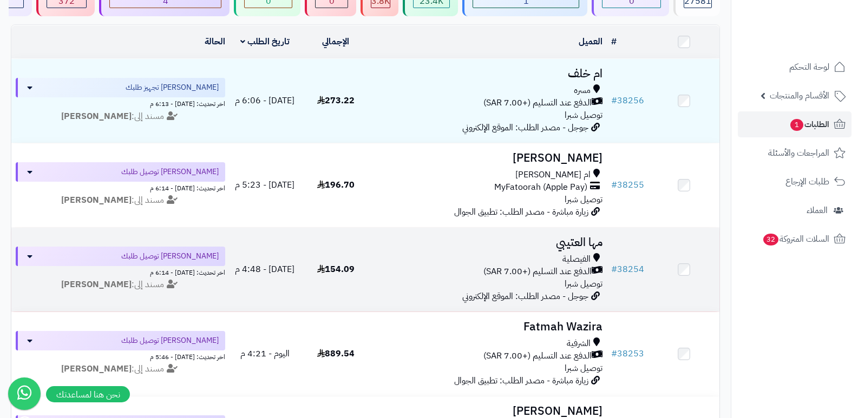
click at [565, 246] on h3 "مها العتيبي" at bounding box center [489, 242] width 227 height 12
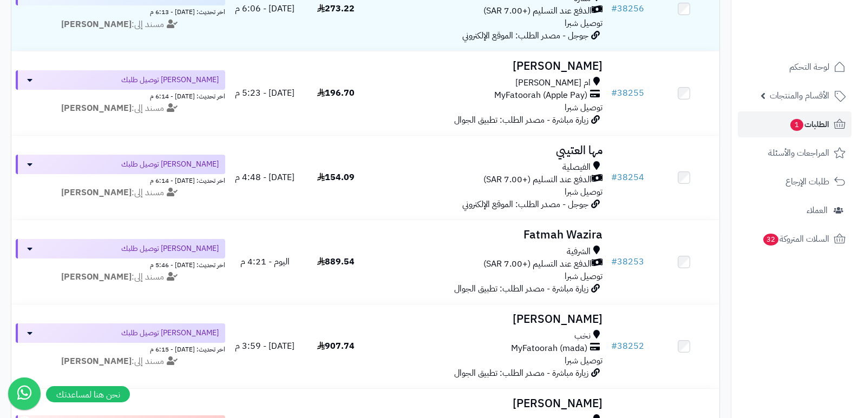
scroll to position [216, 0]
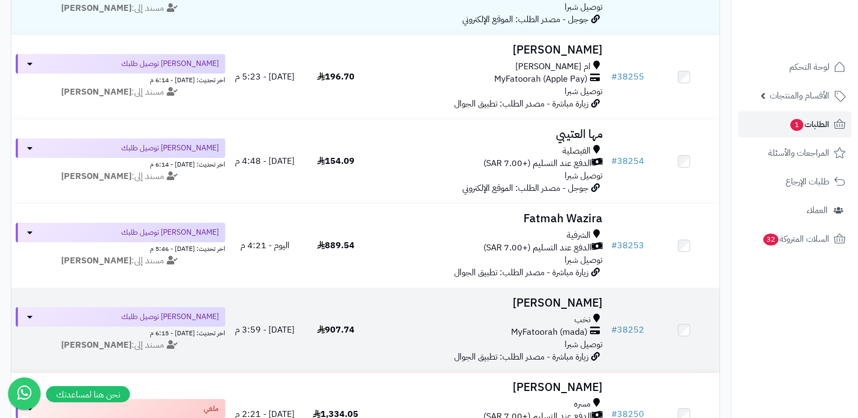
click at [547, 308] on td "خالد العتيبي نخب MyFatoorah (mada) توصيل شبرا زيارة مباشرة - مصدر الطلب: تطبيق …" at bounding box center [489, 330] width 236 height 84
click at [548, 309] on td "خالد العتيبي نخب MyFatoorah (mada) توصيل شبرا زيارة مباشرة - مصدر الطلب: تطبيق …" at bounding box center [489, 330] width 236 height 84
click at [567, 301] on h3 "خالد العتيبي" at bounding box center [489, 303] width 227 height 12
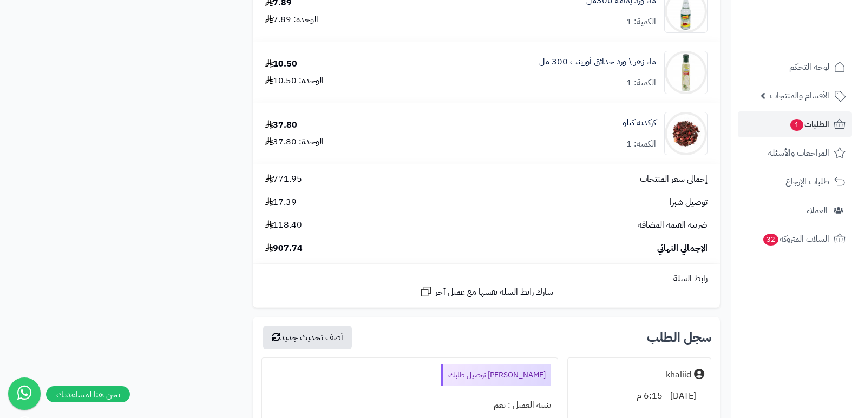
scroll to position [1299, 0]
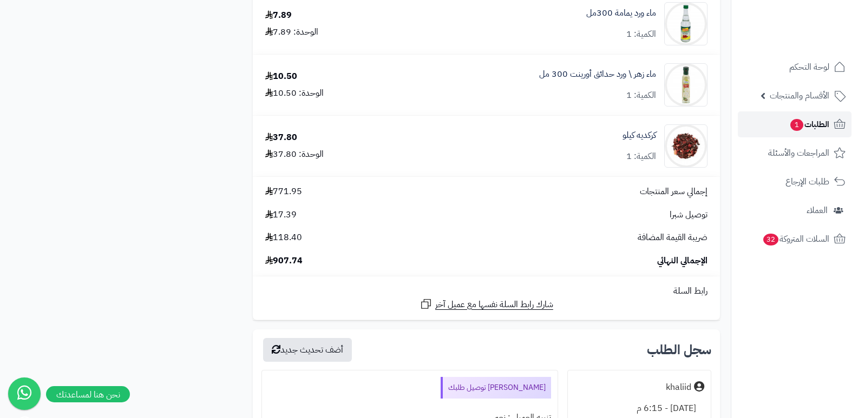
click at [807, 125] on span "الطلبات 1" at bounding box center [809, 124] width 40 height 15
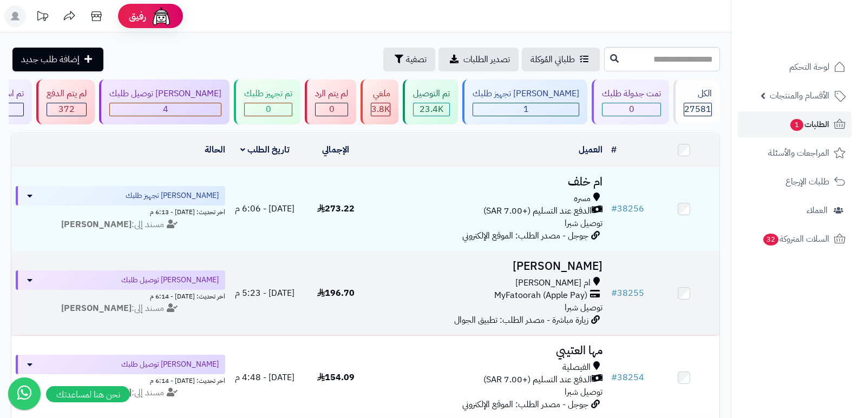
click at [586, 265] on h3 "[PERSON_NAME]" at bounding box center [489, 266] width 227 height 12
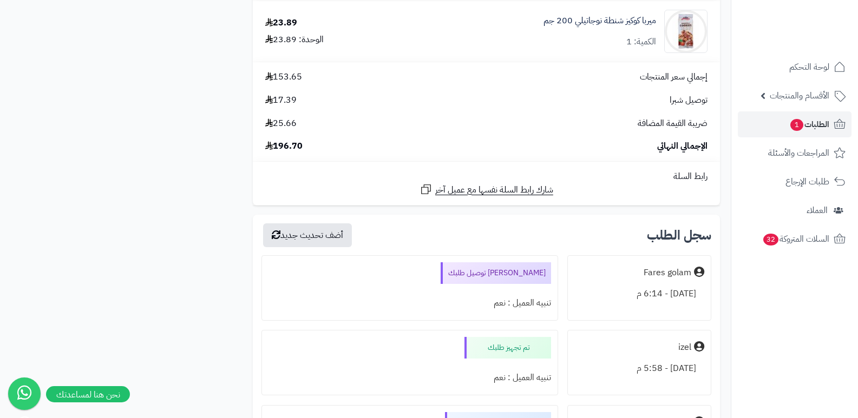
scroll to position [920, 0]
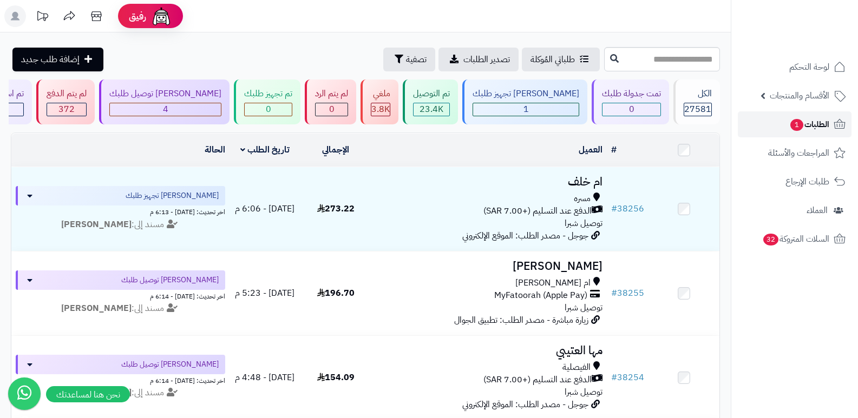
click at [828, 129] on span "الطلبات 1" at bounding box center [809, 124] width 40 height 15
click at [803, 124] on span "الطلبات 1" at bounding box center [809, 124] width 40 height 15
click at [800, 125] on span "1" at bounding box center [796, 125] width 13 height 12
click at [800, 120] on span "الطلبات 1" at bounding box center [809, 124] width 40 height 15
click at [817, 129] on span "الطلبات 1" at bounding box center [809, 124] width 40 height 15
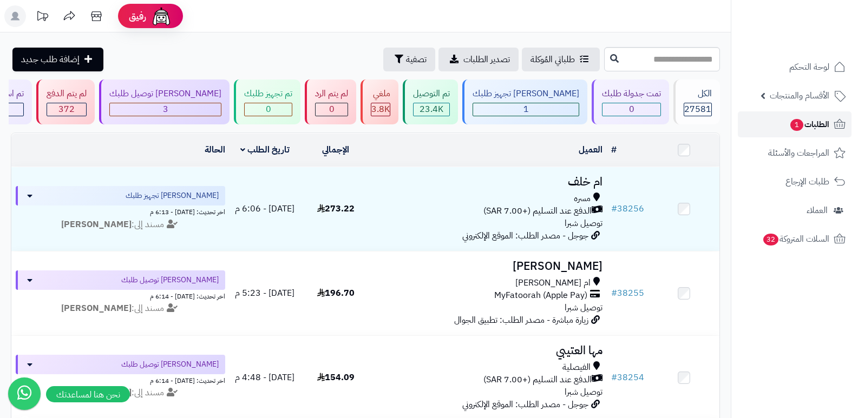
click at [797, 118] on span "الطلبات 1" at bounding box center [809, 124] width 40 height 15
paste input "*****"
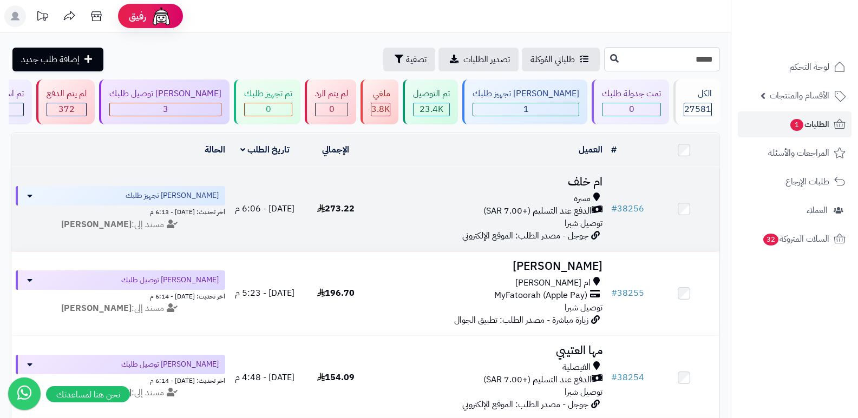
type input "*****"
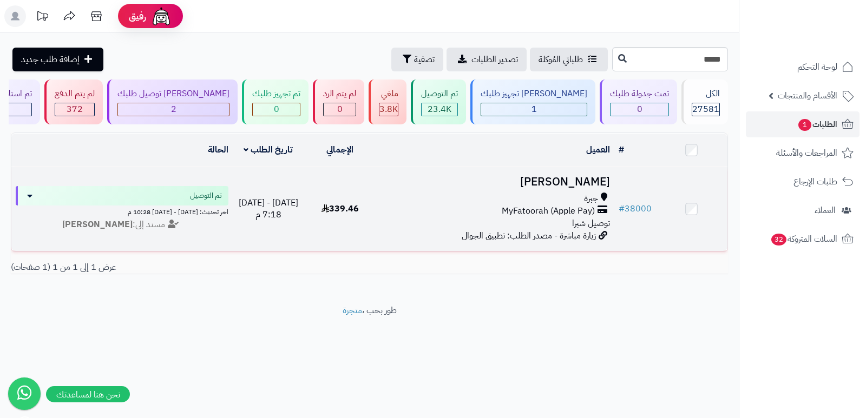
click at [591, 181] on h3 "[PERSON_NAME]" at bounding box center [495, 182] width 230 height 12
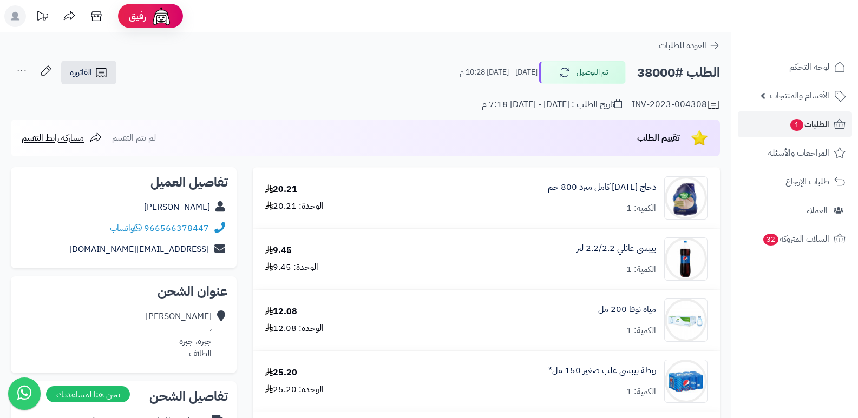
click at [816, 139] on ul "لوحة التحكم الأقسام والمنتجات المنتجات الأقسام الماركات مواصفات المنتجات مواصفا…" at bounding box center [794, 153] width 127 height 198
click at [813, 117] on span "الطلبات 1" at bounding box center [809, 124] width 40 height 15
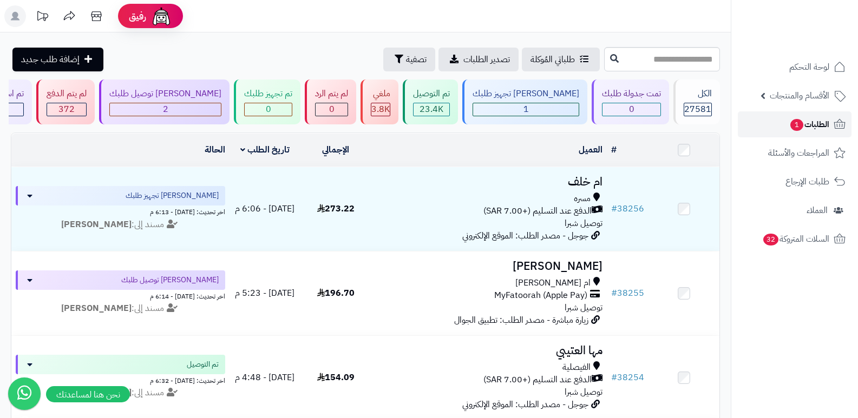
click at [814, 128] on span "الطلبات 1" at bounding box center [809, 124] width 40 height 15
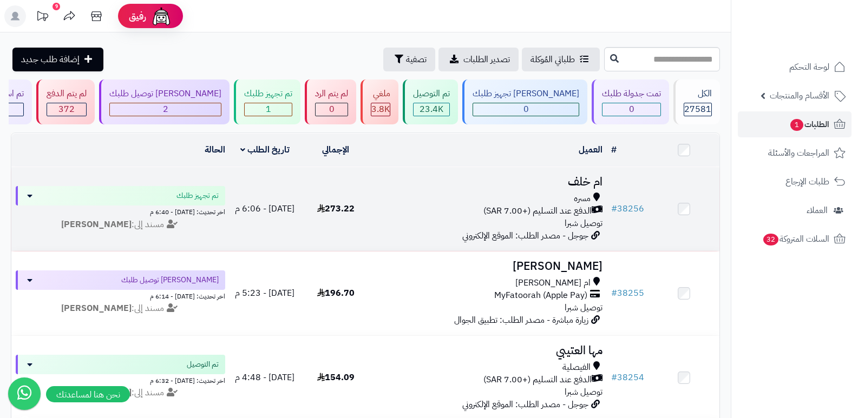
click at [578, 182] on h3 "ام خلف" at bounding box center [489, 182] width 227 height 12
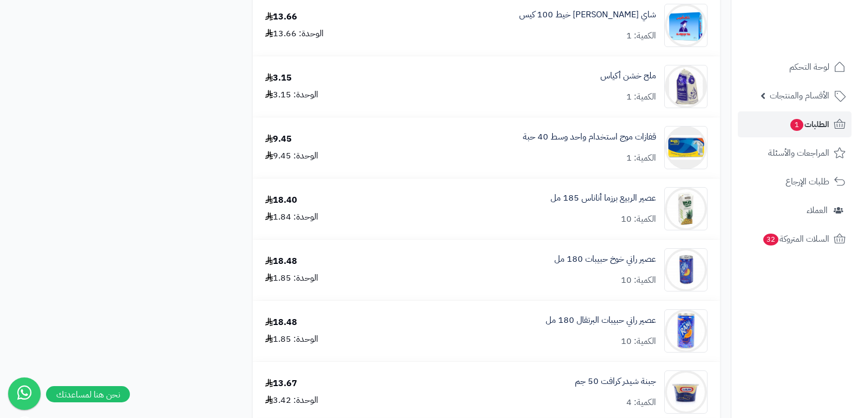
scroll to position [920, 0]
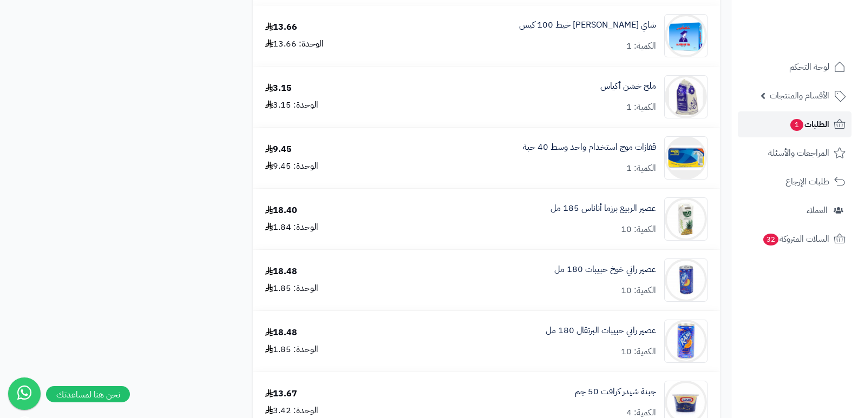
click at [811, 129] on span "الطلبات 1" at bounding box center [809, 124] width 40 height 15
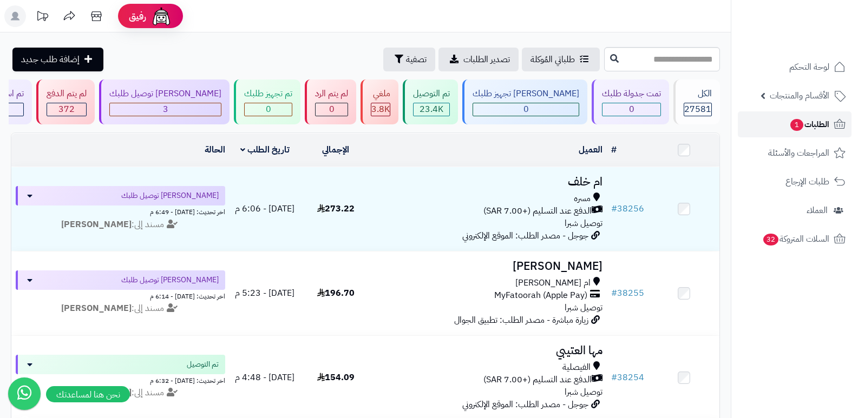
click at [823, 118] on span "الطلبات 1" at bounding box center [809, 124] width 40 height 15
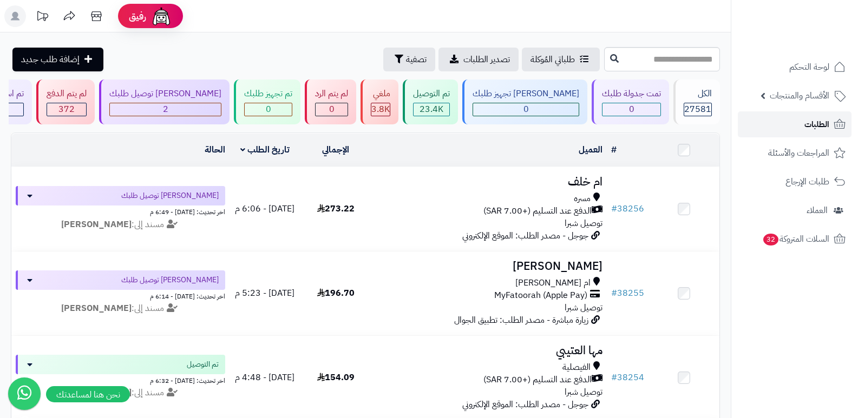
click at [812, 115] on link "الطلبات" at bounding box center [795, 124] width 114 height 26
click at [792, 123] on link "الطلبات" at bounding box center [795, 124] width 114 height 26
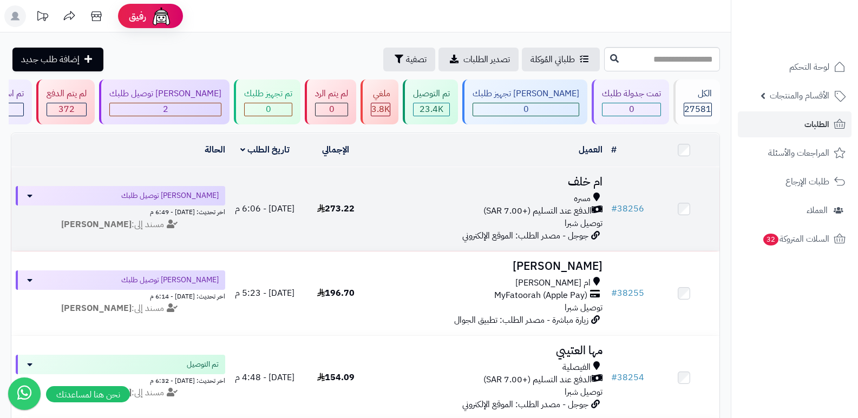
click at [576, 194] on span "مسره" at bounding box center [582, 199] width 17 height 12
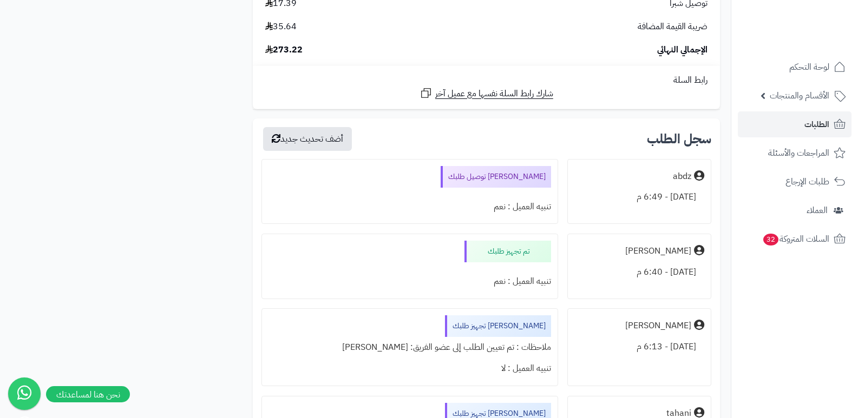
scroll to position [1786, 0]
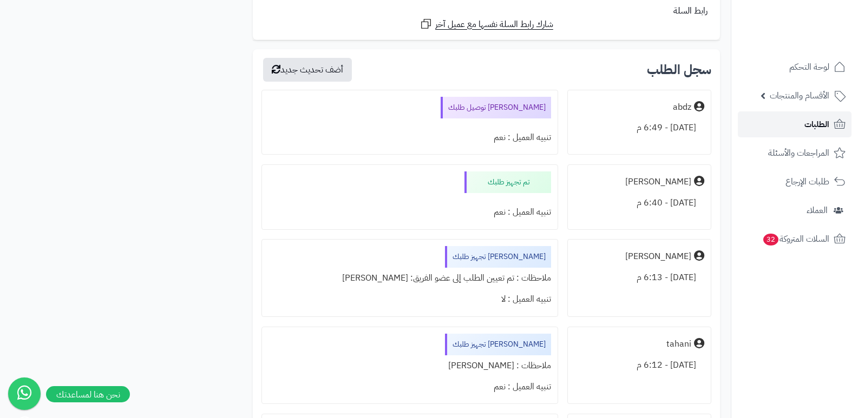
click at [828, 121] on span "الطلبات" at bounding box center [816, 124] width 25 height 15
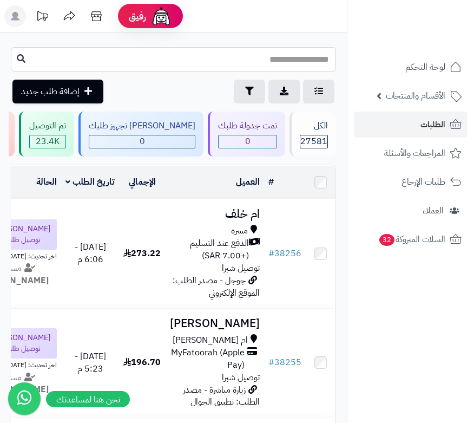
click at [299, 55] on input "text" at bounding box center [173, 59] width 325 height 24
type input "*****"
